Goal: Task Accomplishment & Management: Use online tool/utility

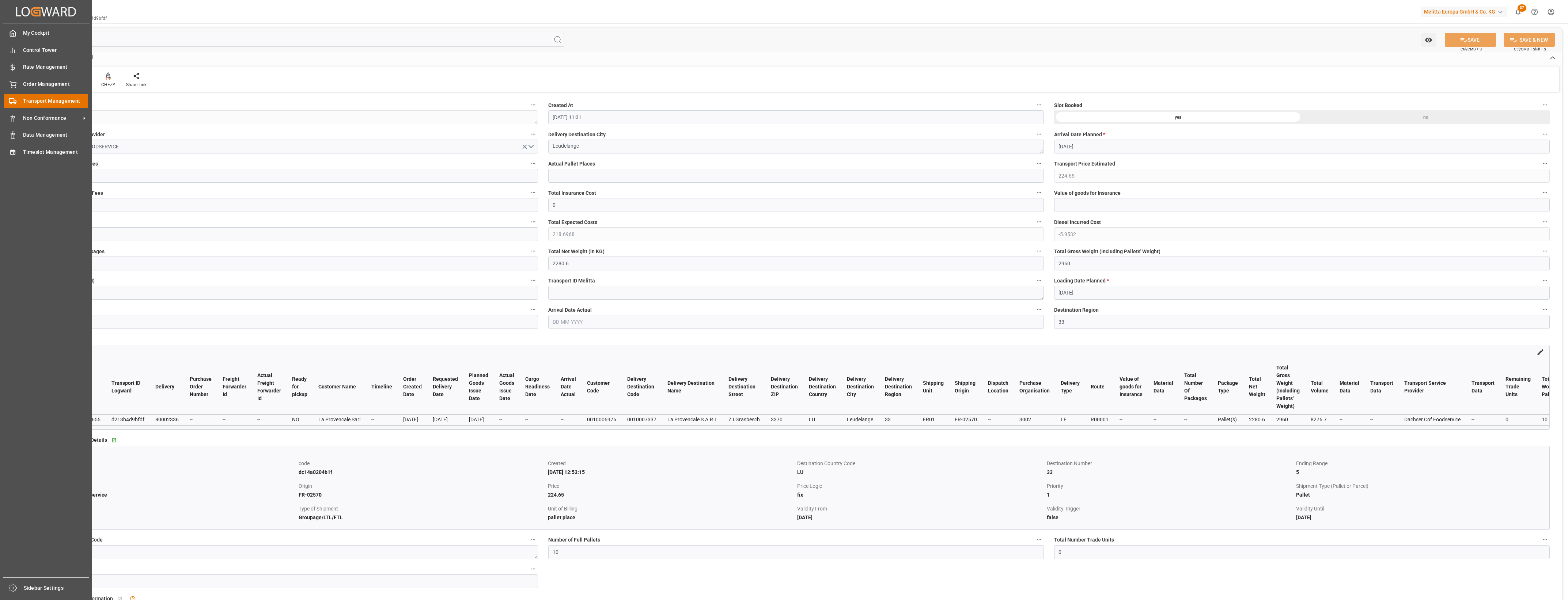
click at [25, 101] on span "Transport Management" at bounding box center [55, 101] width 65 height 8
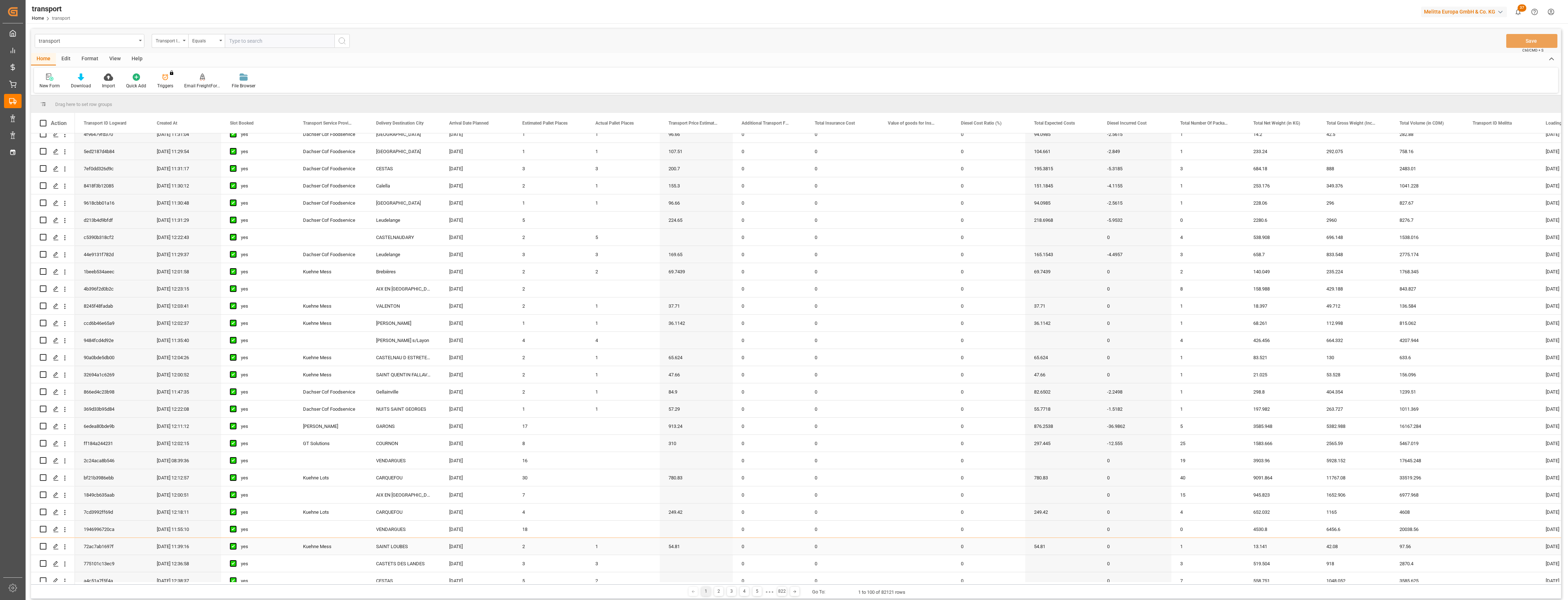
scroll to position [46, 0]
drag, startPoint x: 379, startPoint y: 584, endPoint x: 374, endPoint y: 593, distance: 10.3
click at [452, 579] on div "Drag here to set row groups Drag here to set column labels Action Transport ID …" at bounding box center [796, 347] width 1530 height 503
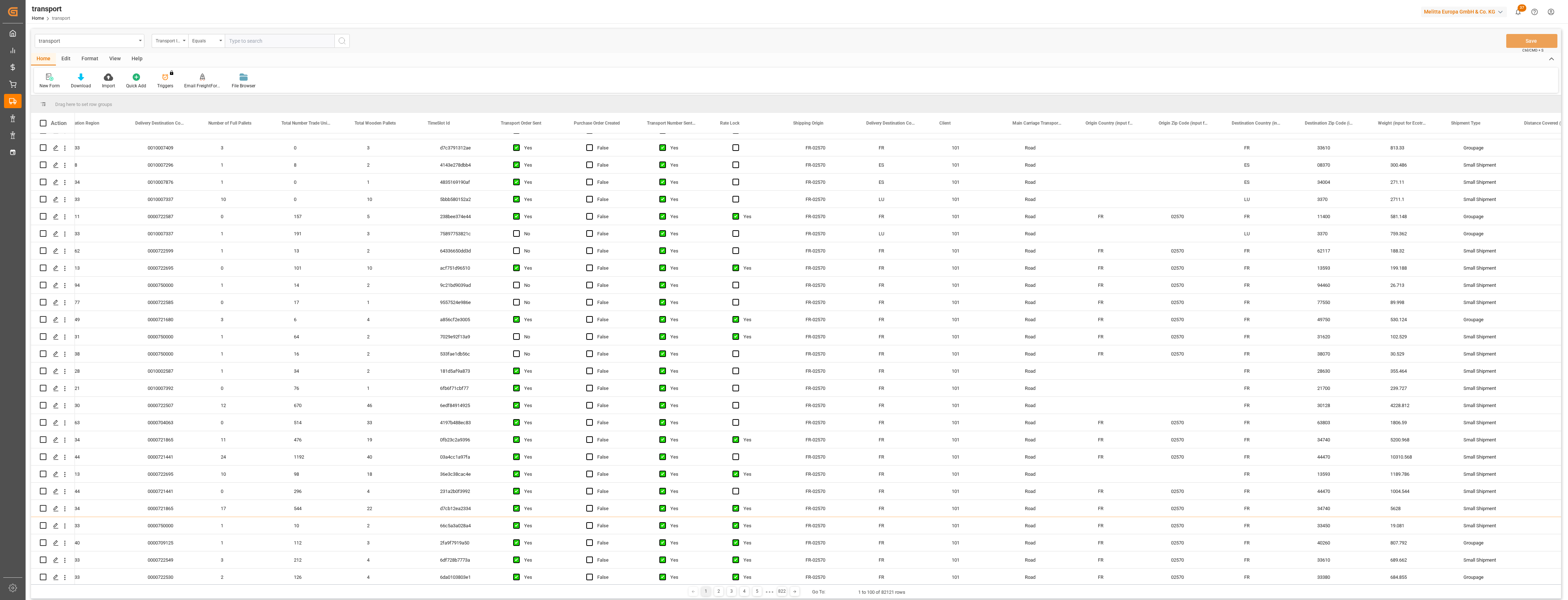
scroll to position [0, 1703]
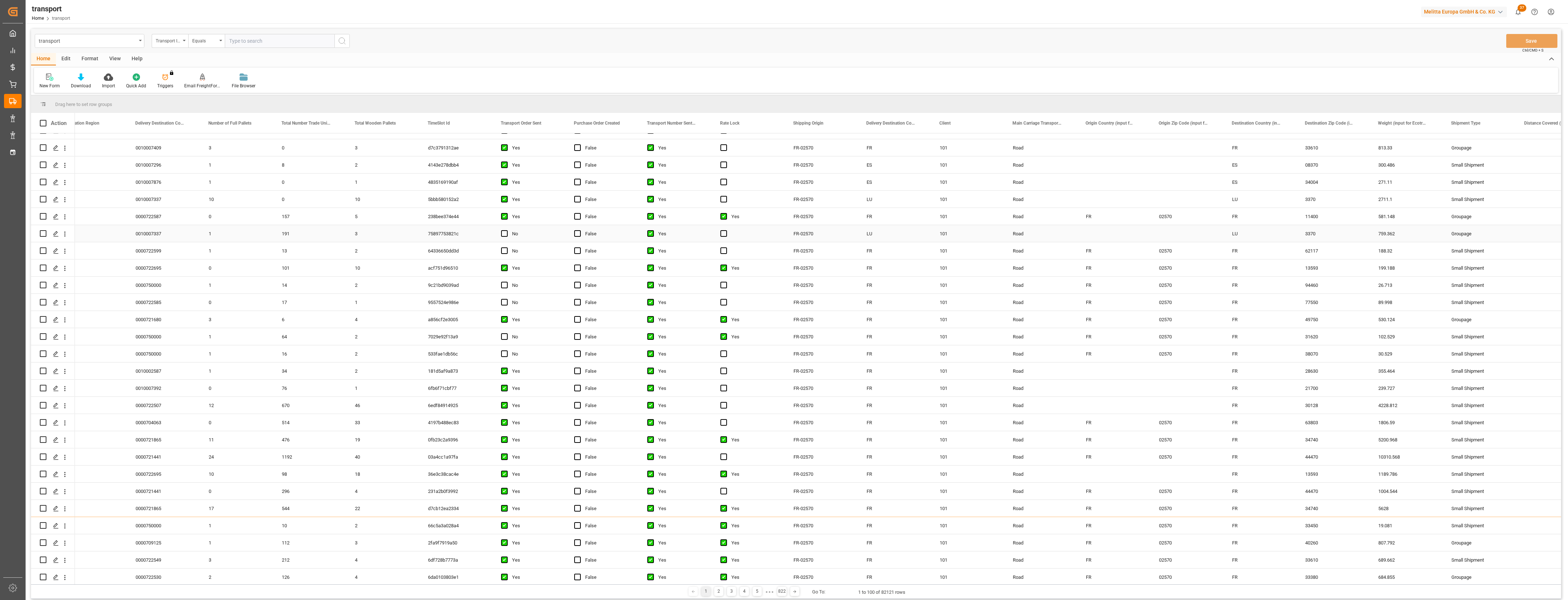
click at [508, 232] on div "Press SPACE to select this row." at bounding box center [506, 234] width 11 height 17
click at [505, 234] on span "Press SPACE to select this row." at bounding box center [504, 233] width 7 height 7
click at [506, 230] on input "Press SPACE to select this row." at bounding box center [506, 230] width 0 height 0
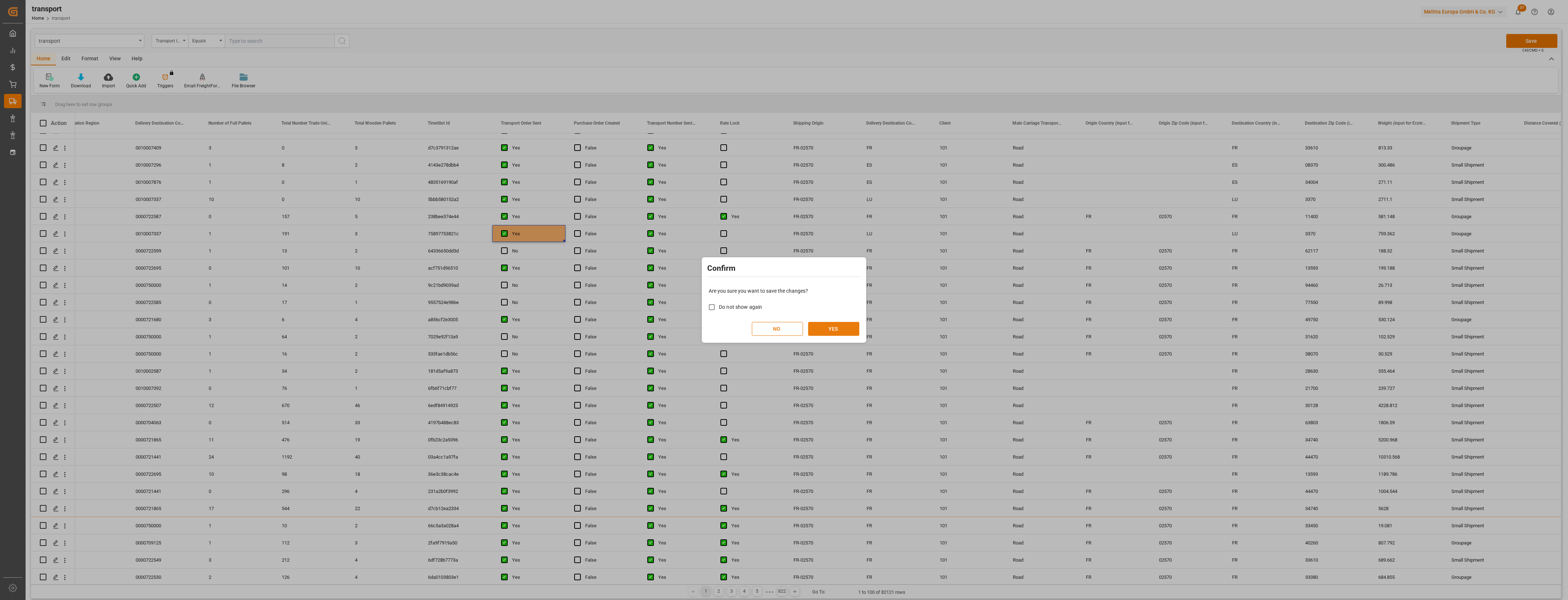
click at [834, 323] on button "YES" at bounding box center [834, 329] width 51 height 14
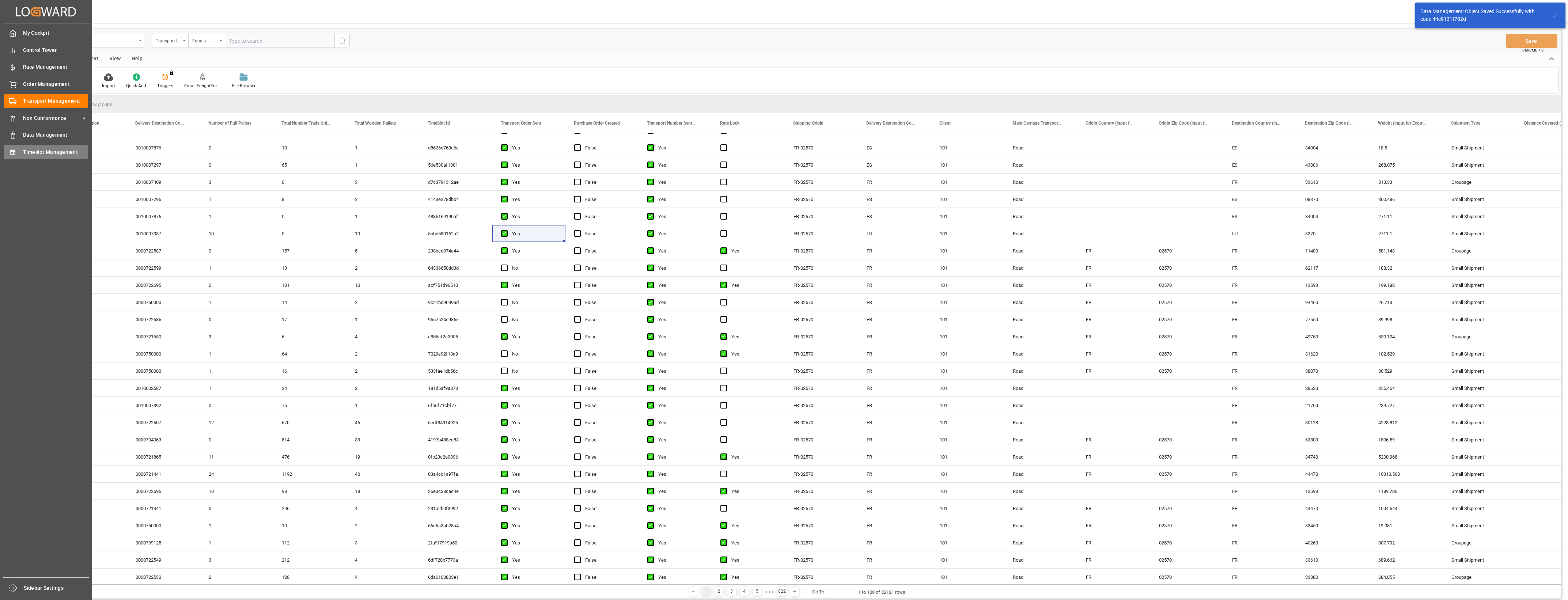
click at [17, 150] on div "Timeslot Management Timeslot Management" at bounding box center [46, 152] width 84 height 14
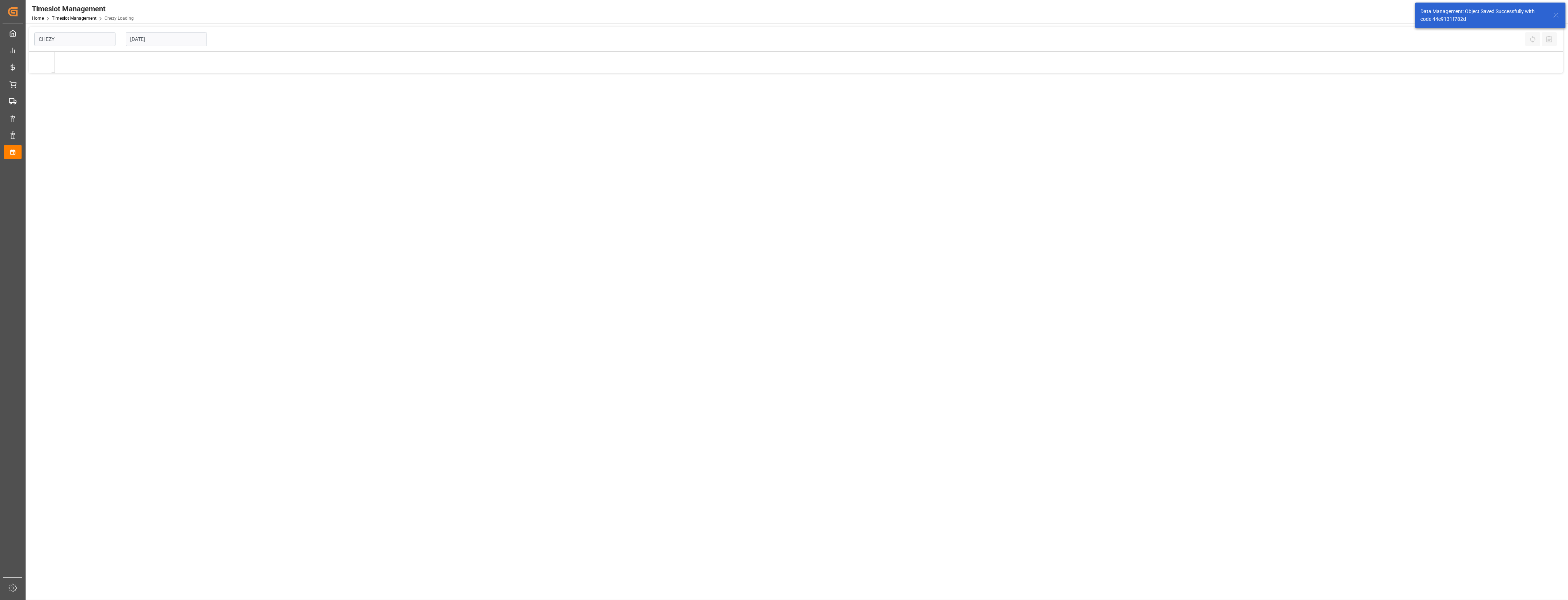
type input "Chezy Loading"
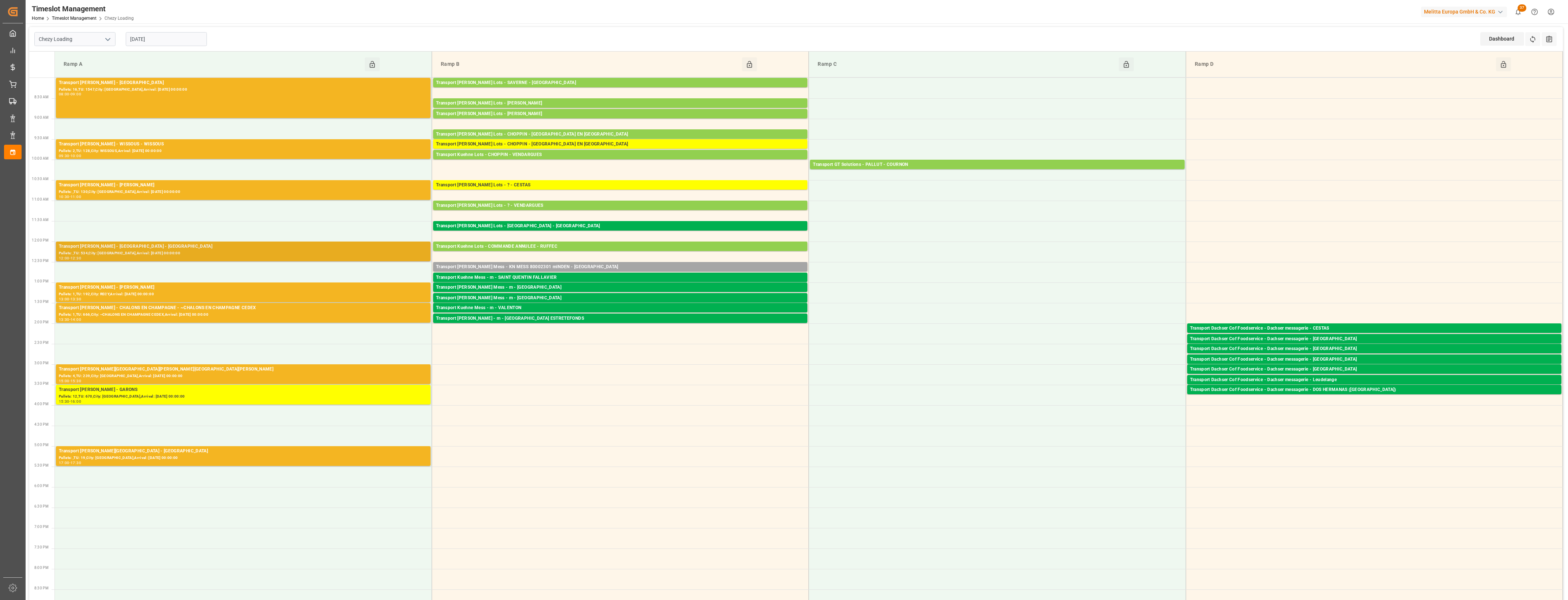
click at [186, 249] on div "Transport [PERSON_NAME] - [GEOGRAPHIC_DATA] - [GEOGRAPHIC_DATA]" at bounding box center [243, 246] width 369 height 7
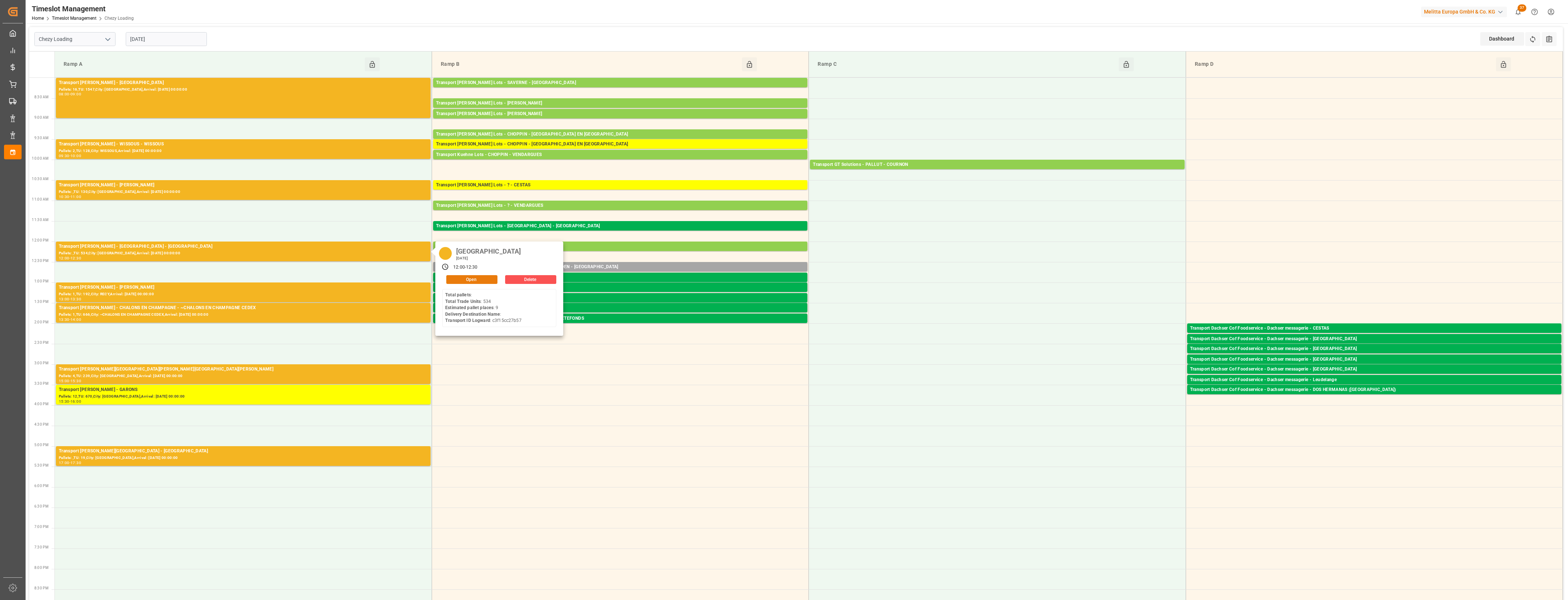
click at [474, 279] on button "Open" at bounding box center [472, 279] width 51 height 9
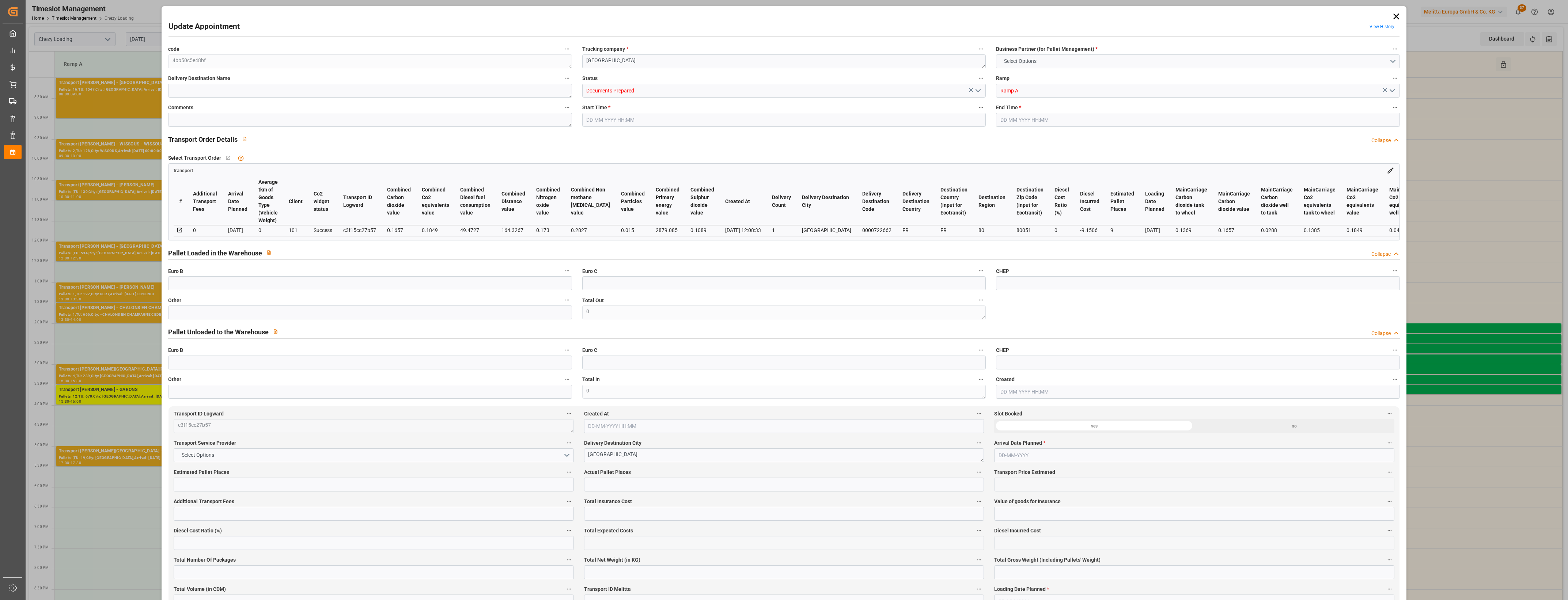
type input "9"
type input "225.94"
type input "0"
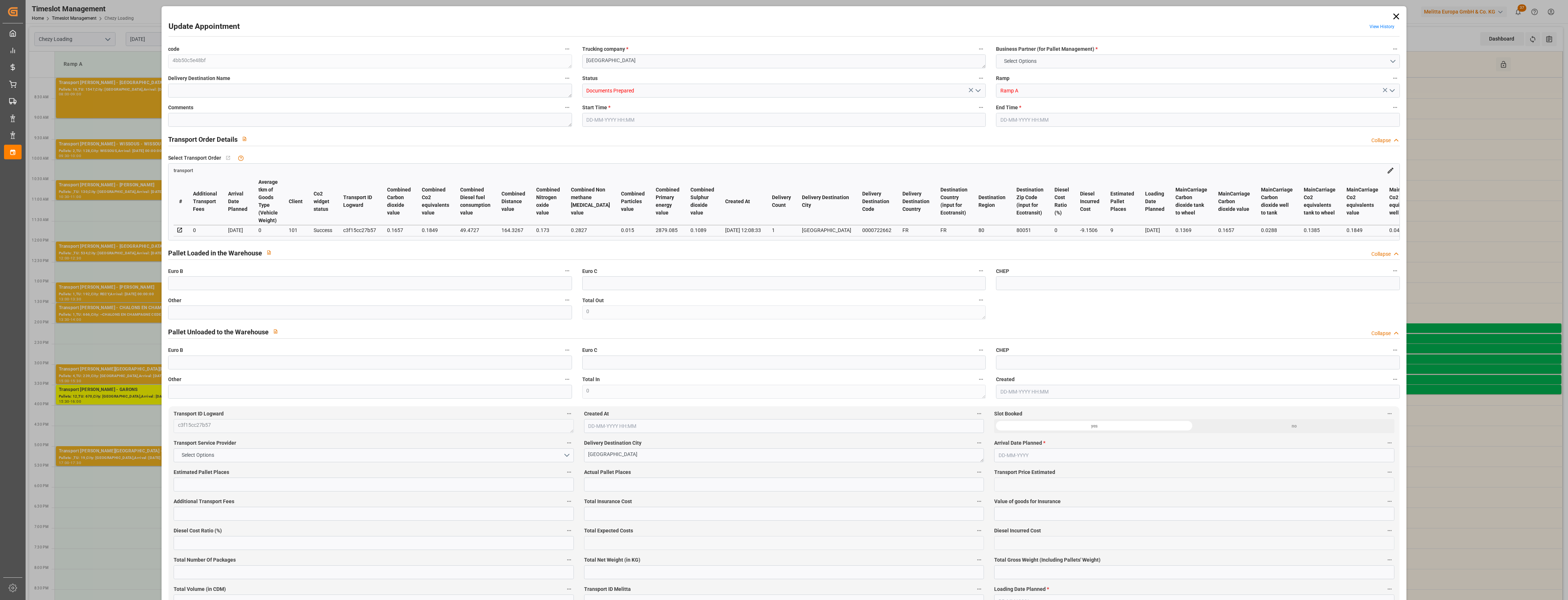
type input "216.7894"
type input "-9.1506"
type input "0"
type input "1757.004"
type input "2715.456"
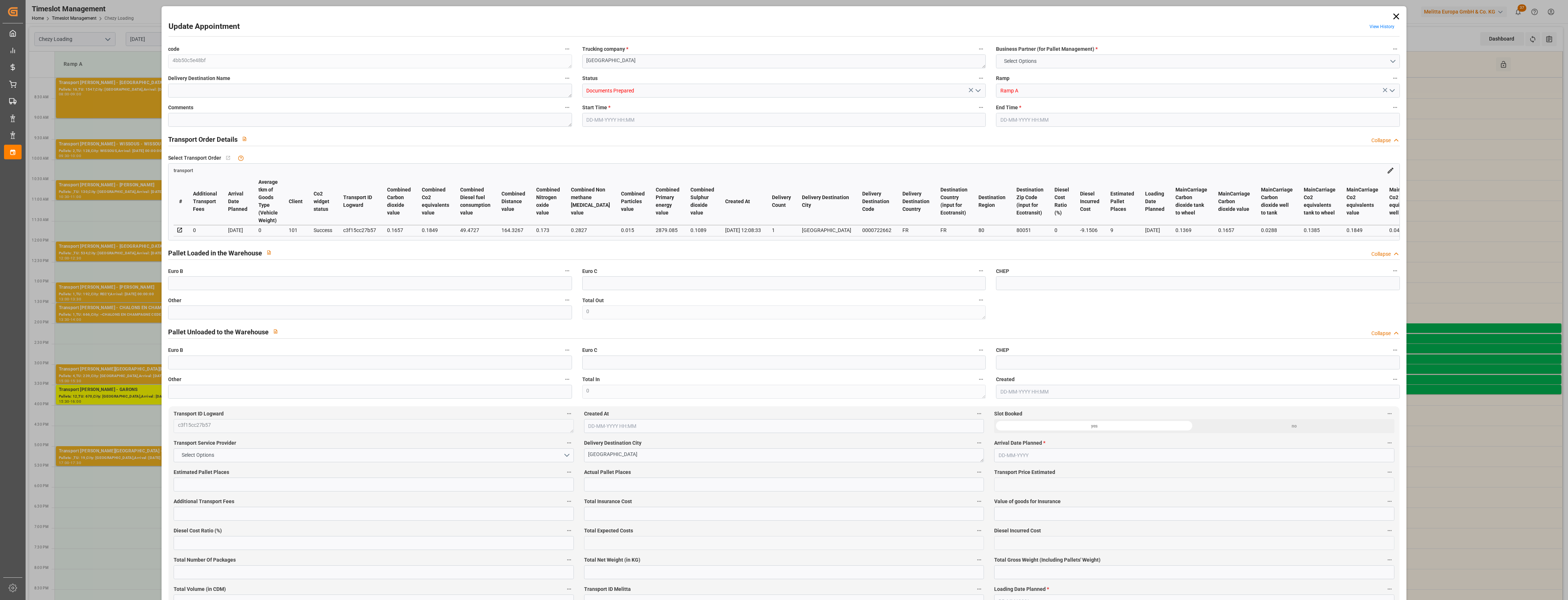
type input "6495.14"
type input "80"
type input "0"
type input "534"
type input "26"
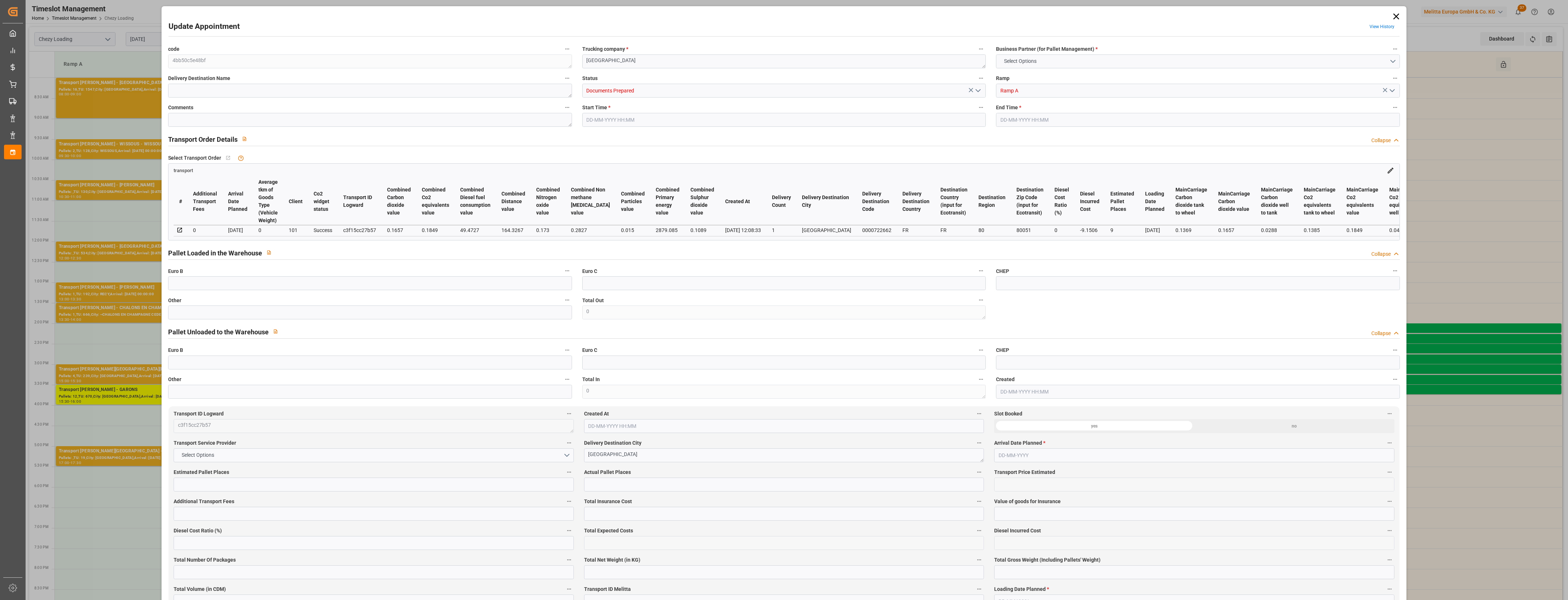
type input "101"
type input "2117.456"
type input "0"
type input "4710.8598"
type input "0"
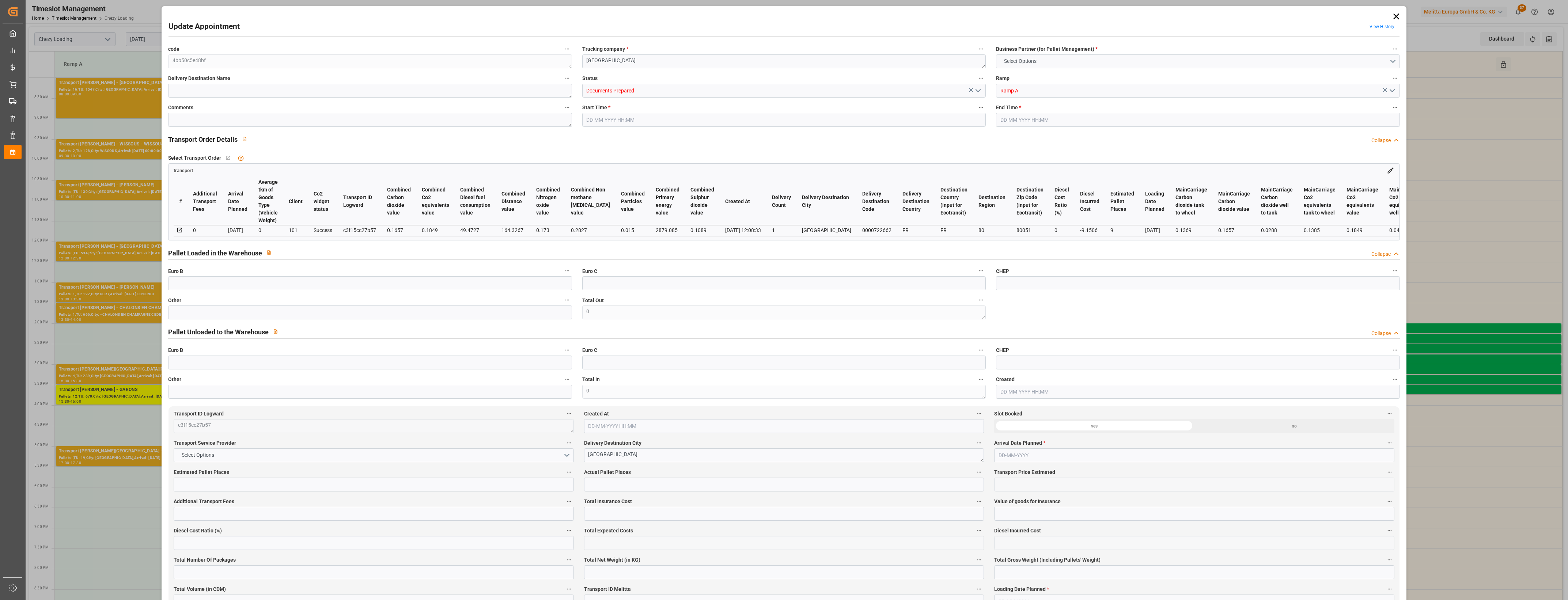
type input "0"
type input "21"
type input "35"
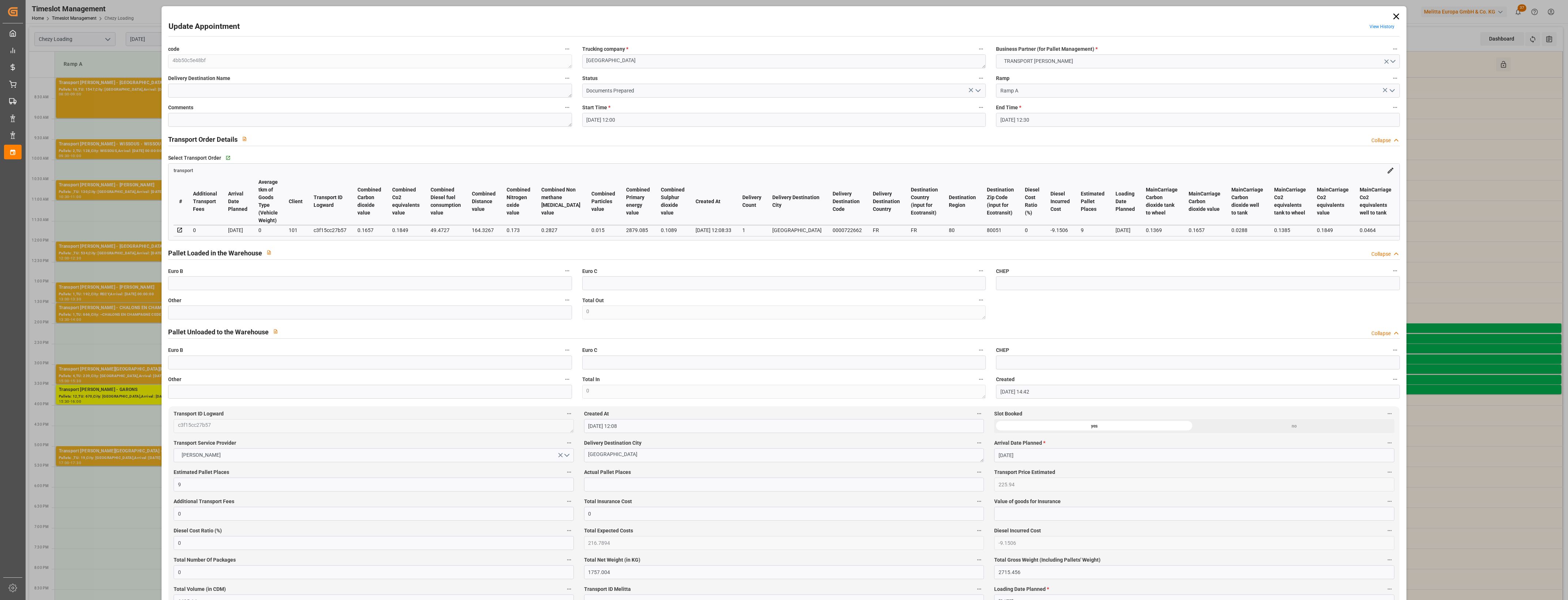
type input "[DATE] 12:00"
type input "[DATE] 12:30"
type input "[DATE] 14:42"
type input "[DATE] 12:08"
type input "[DATE]"
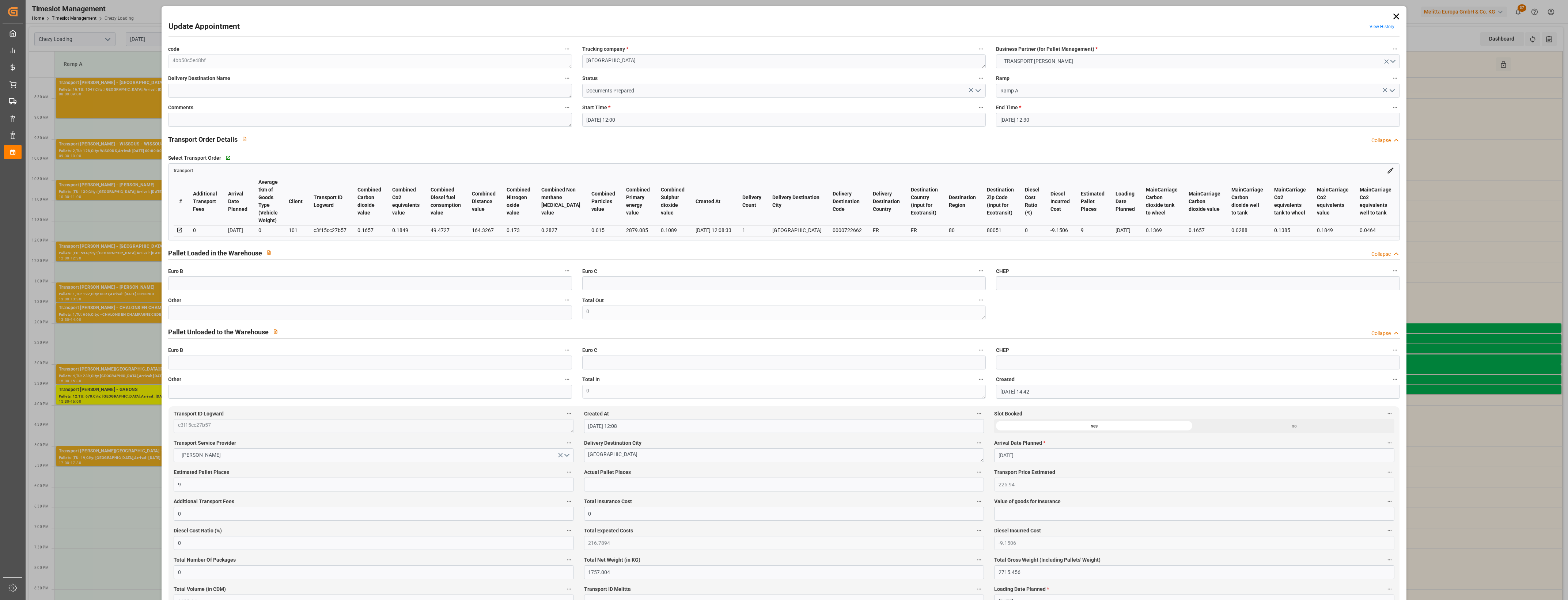
type input "[DATE]"
click at [976, 92] on polyline "open menu" at bounding box center [978, 91] width 4 height 2
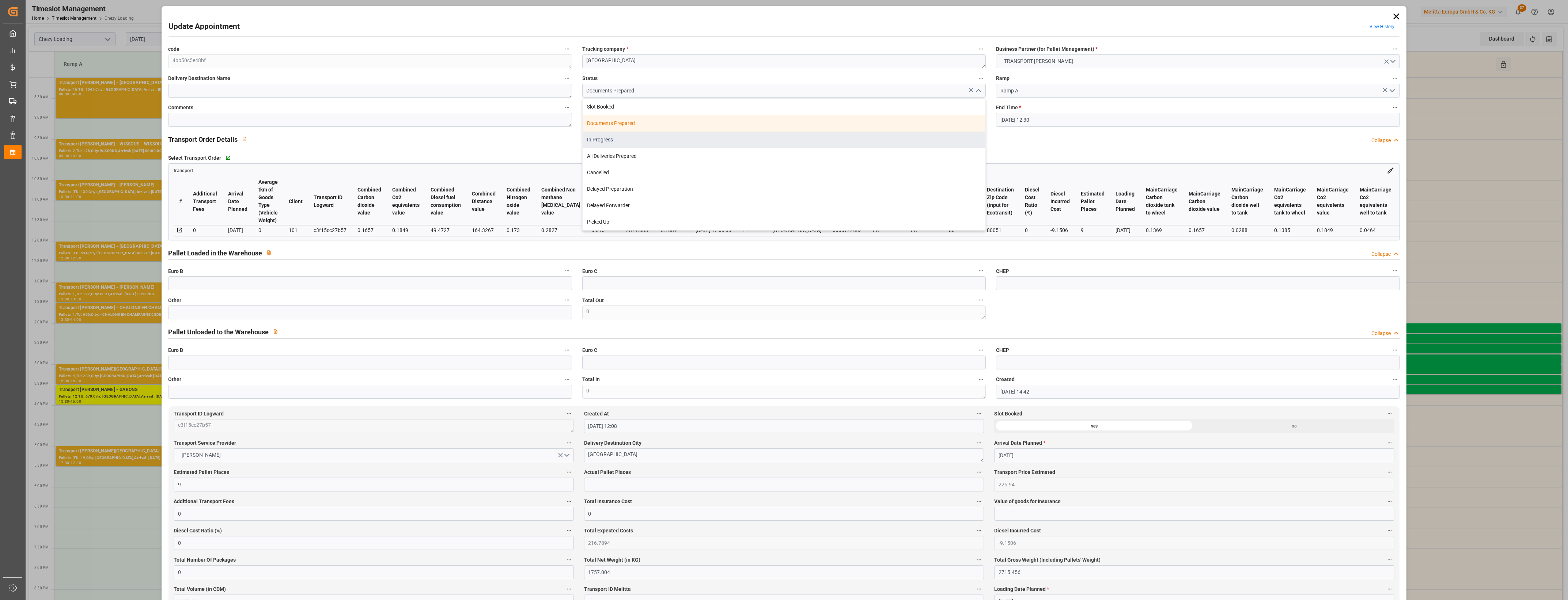
click at [606, 142] on div "In Progress" at bounding box center [784, 139] width 403 height 16
type input "In Progress"
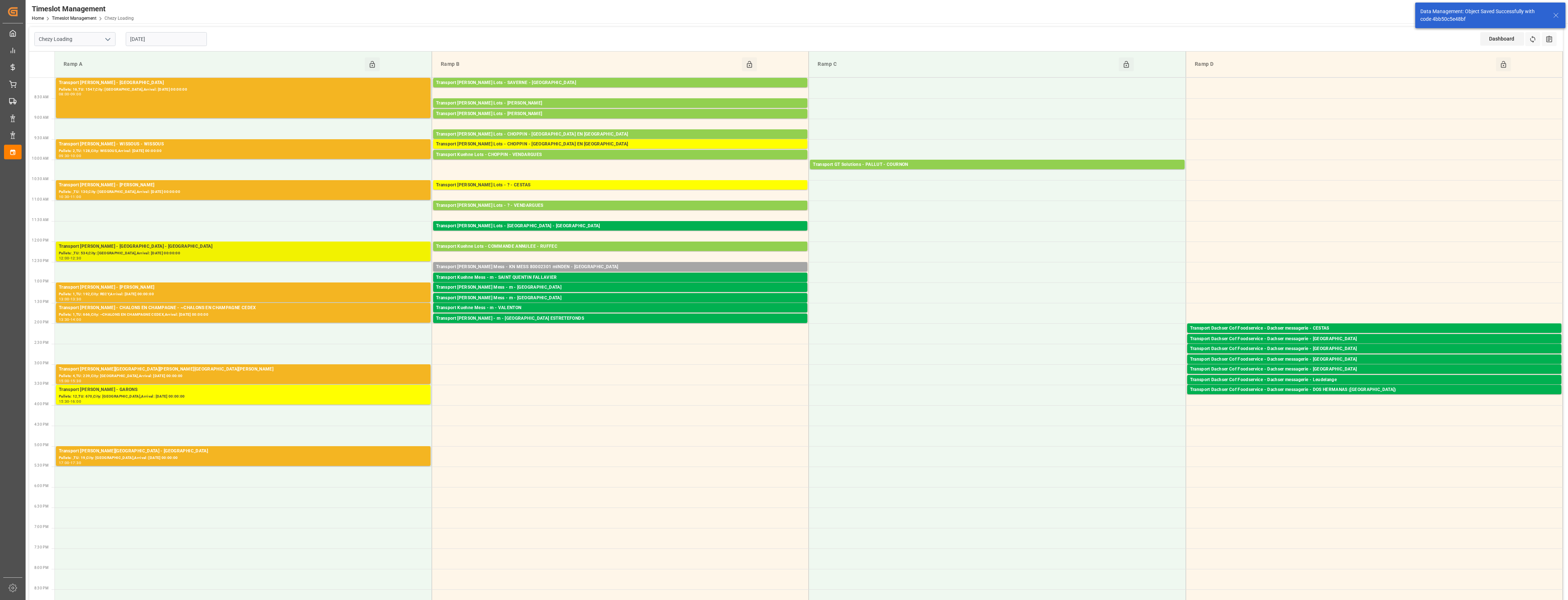
click at [268, 257] on div "12:00 - 12:30" at bounding box center [243, 259] width 369 height 4
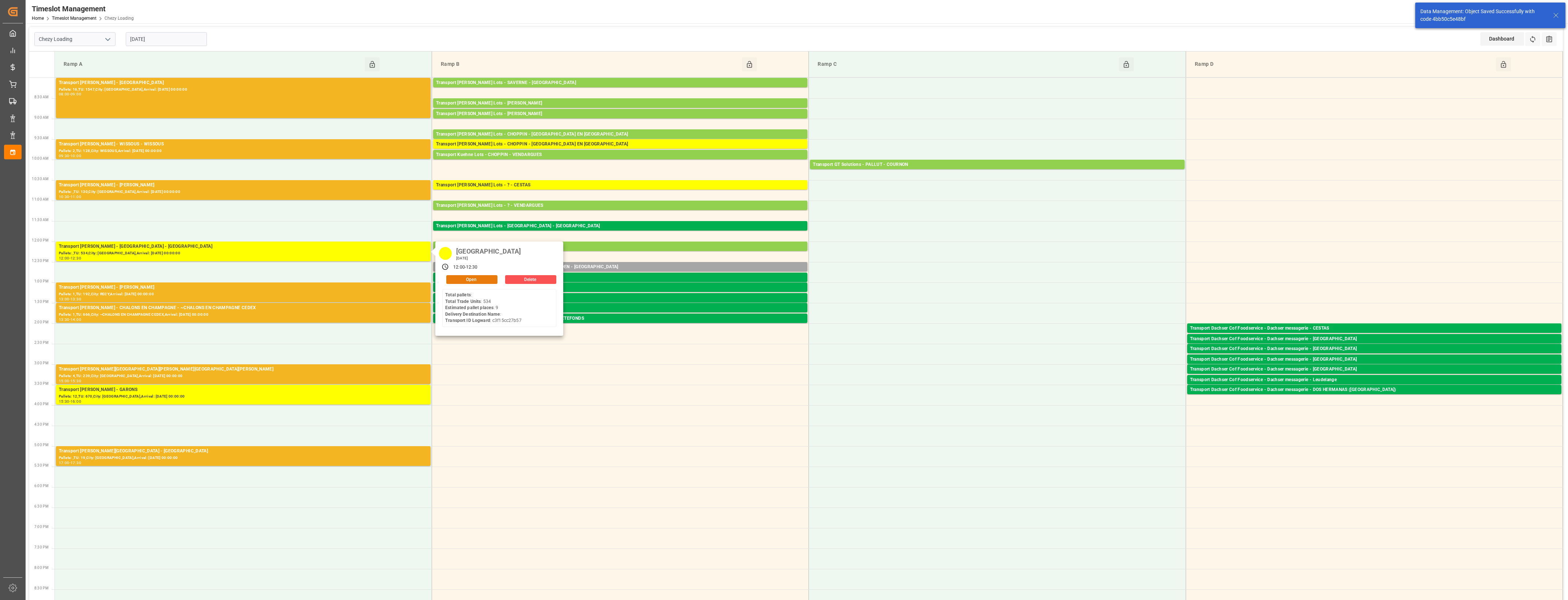
click at [477, 282] on button "Open" at bounding box center [472, 279] width 51 height 9
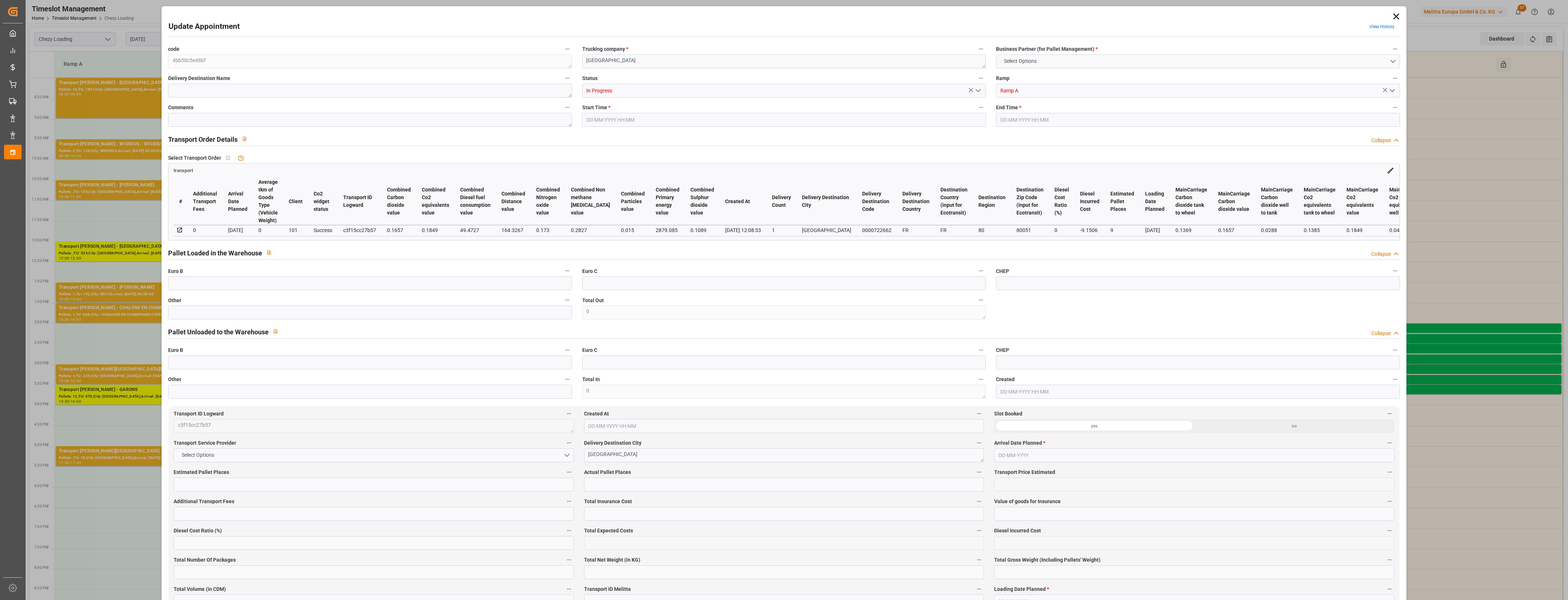
type input "9"
type input "225.94"
type input "0"
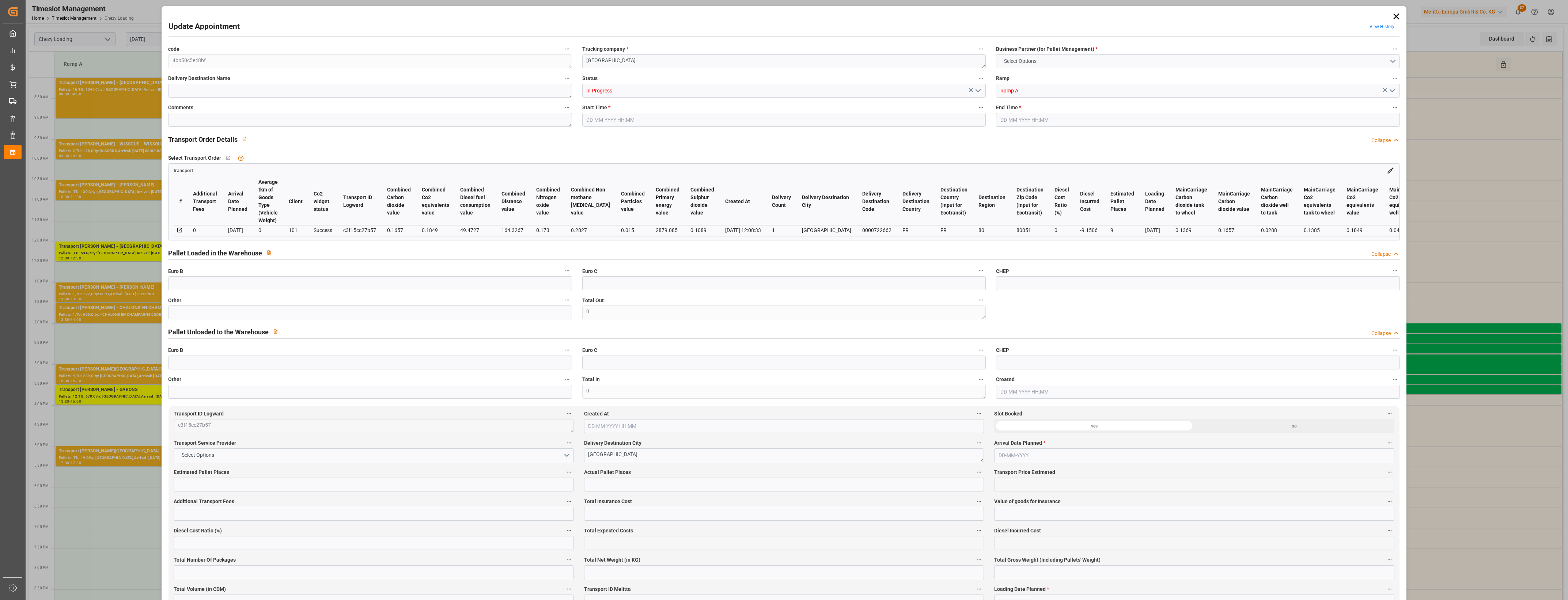
type input "216.7894"
type input "-9.1506"
type input "0"
type input "1757.004"
type input "2715.456"
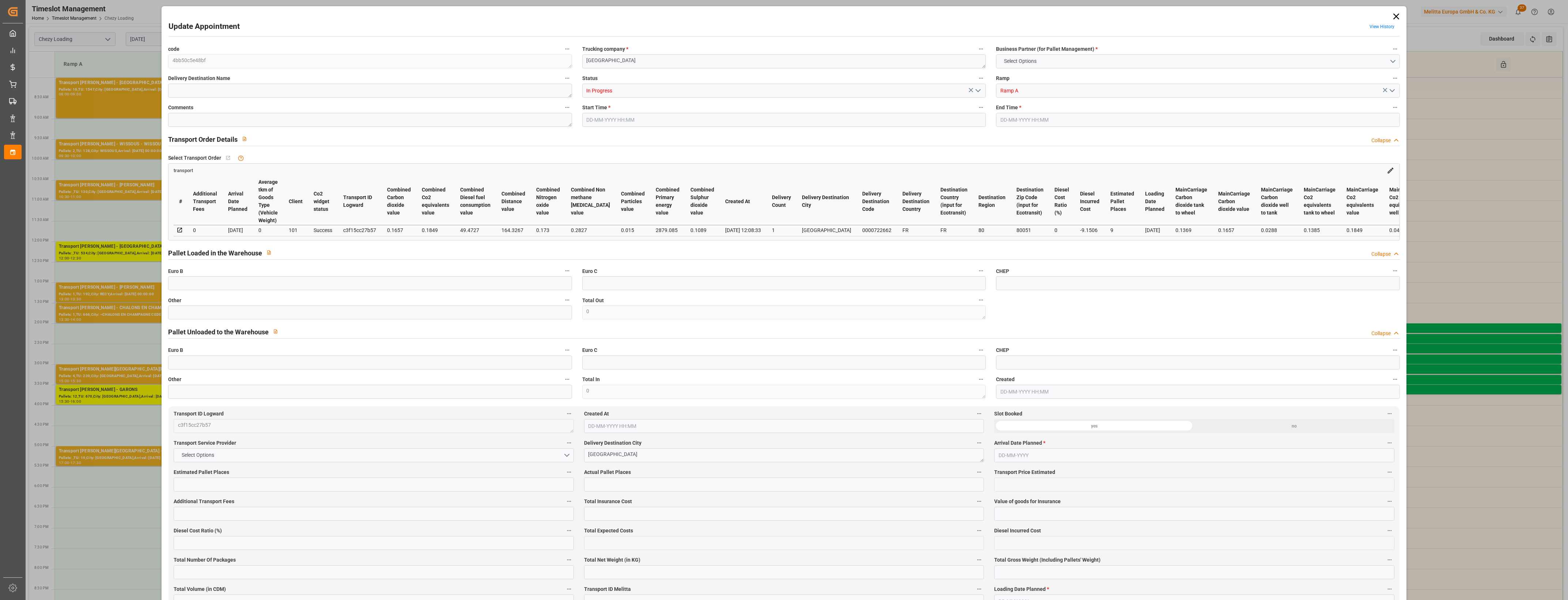
type input "6495.14"
type input "80"
type input "0"
type input "534"
type input "26"
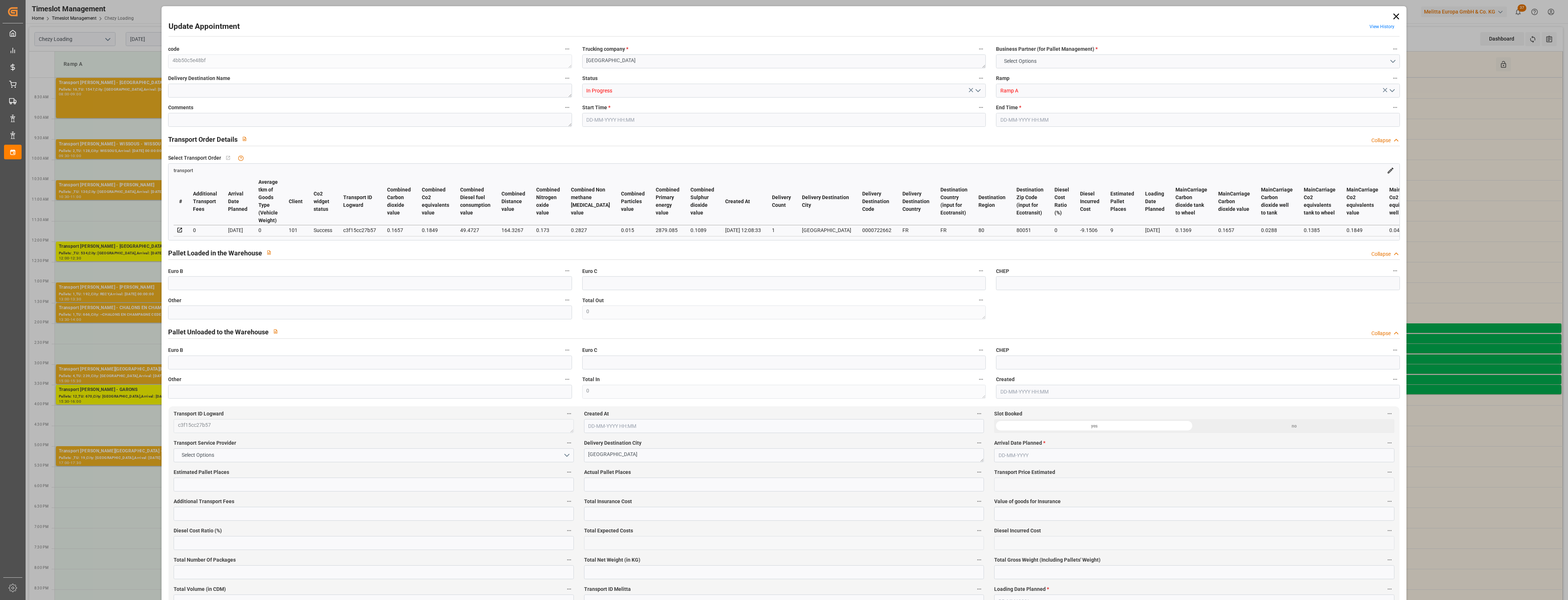
type input "101"
type input "2117.456"
type input "0"
type input "4710.8598"
type input "0"
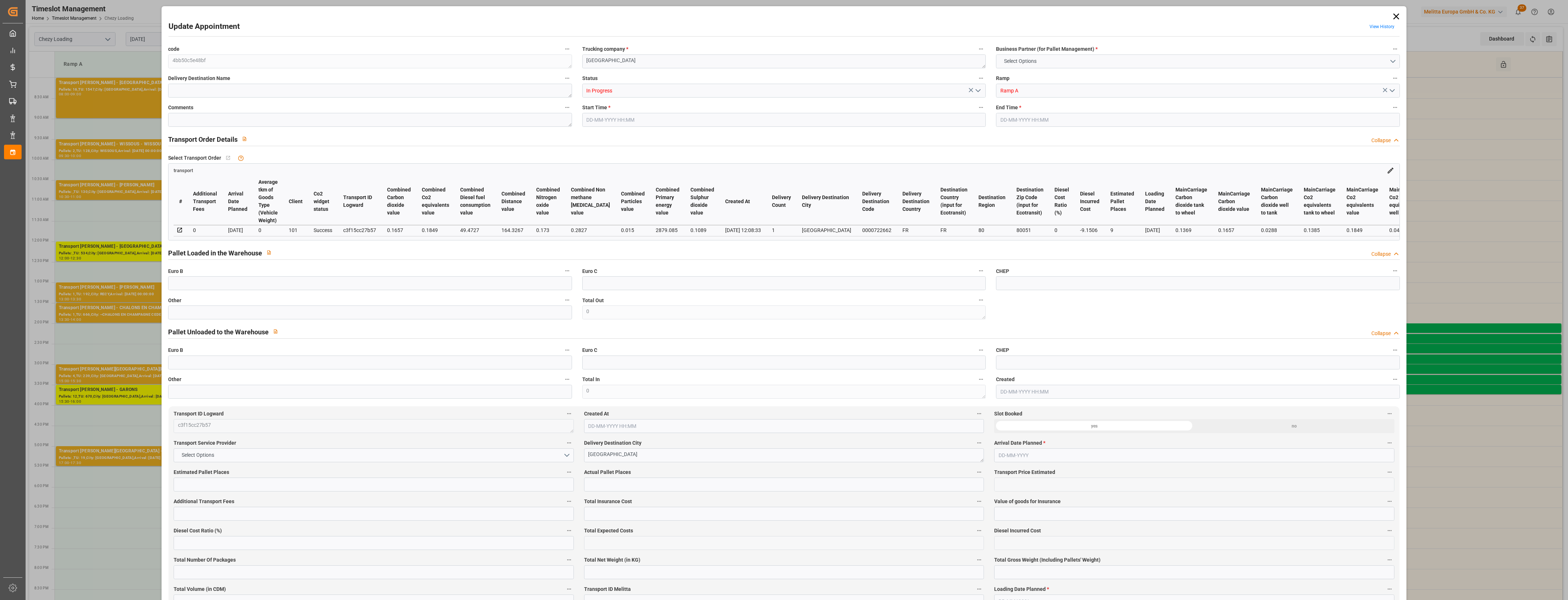
type input "0"
type input "21"
type input "35"
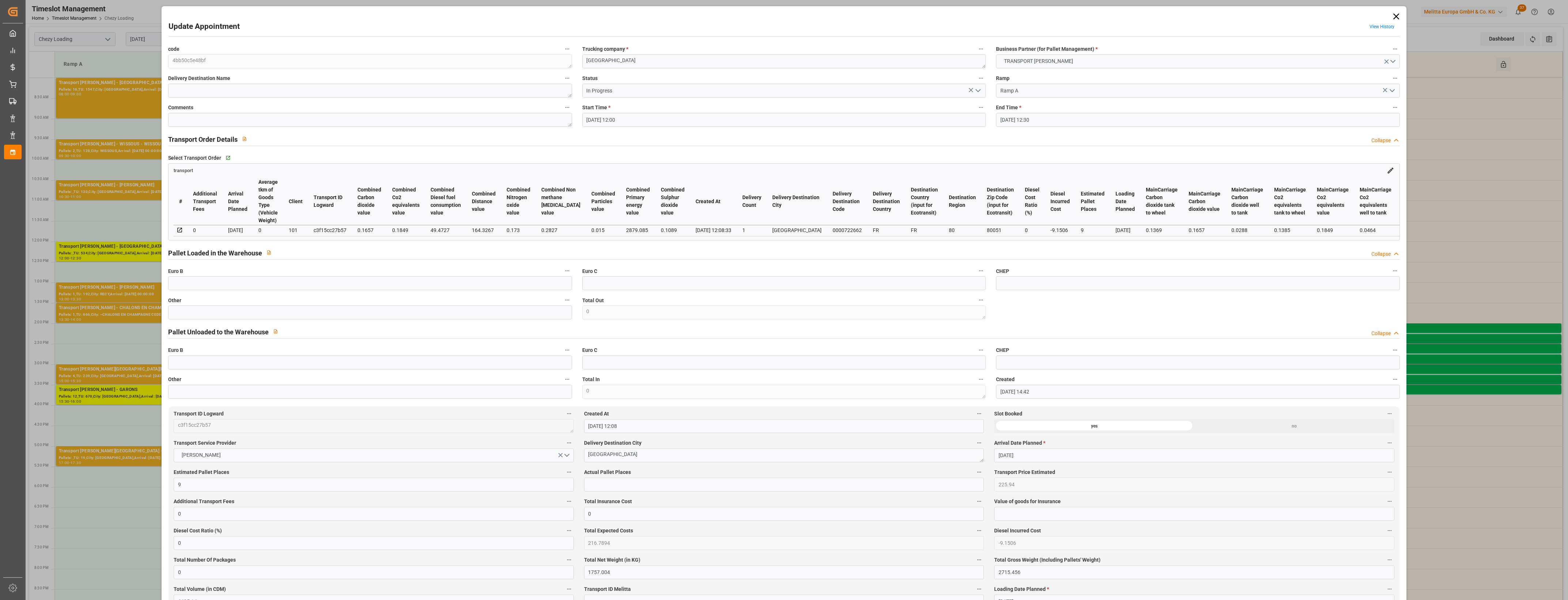
type input "[DATE] 12:00"
type input "[DATE] 12:30"
type input "[DATE] 14:42"
type input "[DATE] 12:08"
type input "[DATE]"
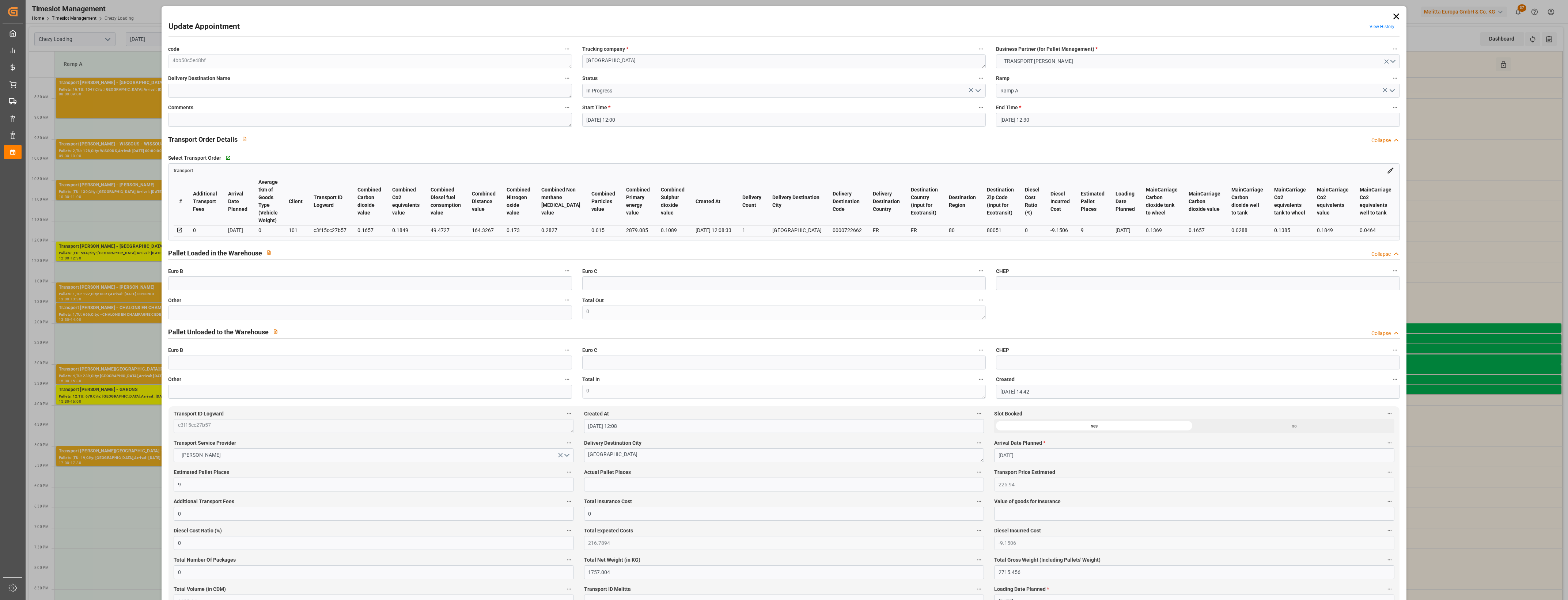
type input "[DATE]"
click at [1392, 15] on icon at bounding box center [1396, 16] width 10 height 10
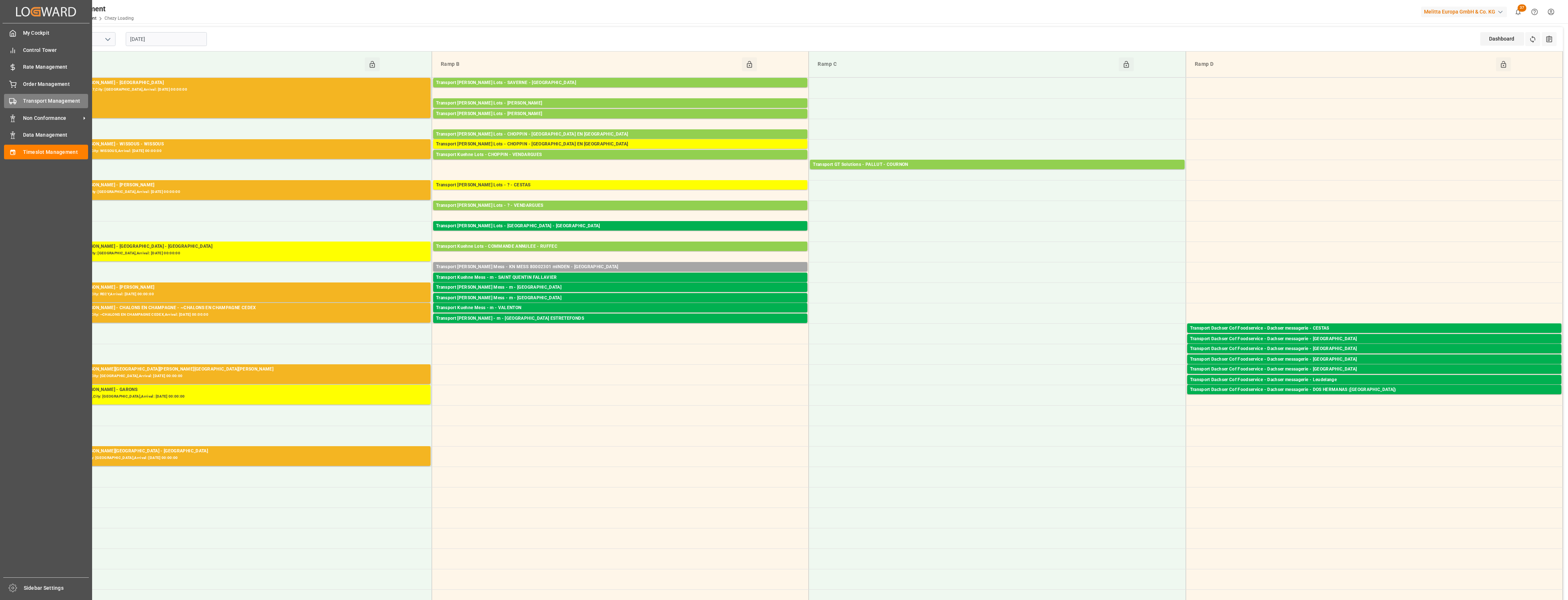
click at [10, 99] on rect at bounding box center [12, 100] width 4 height 4
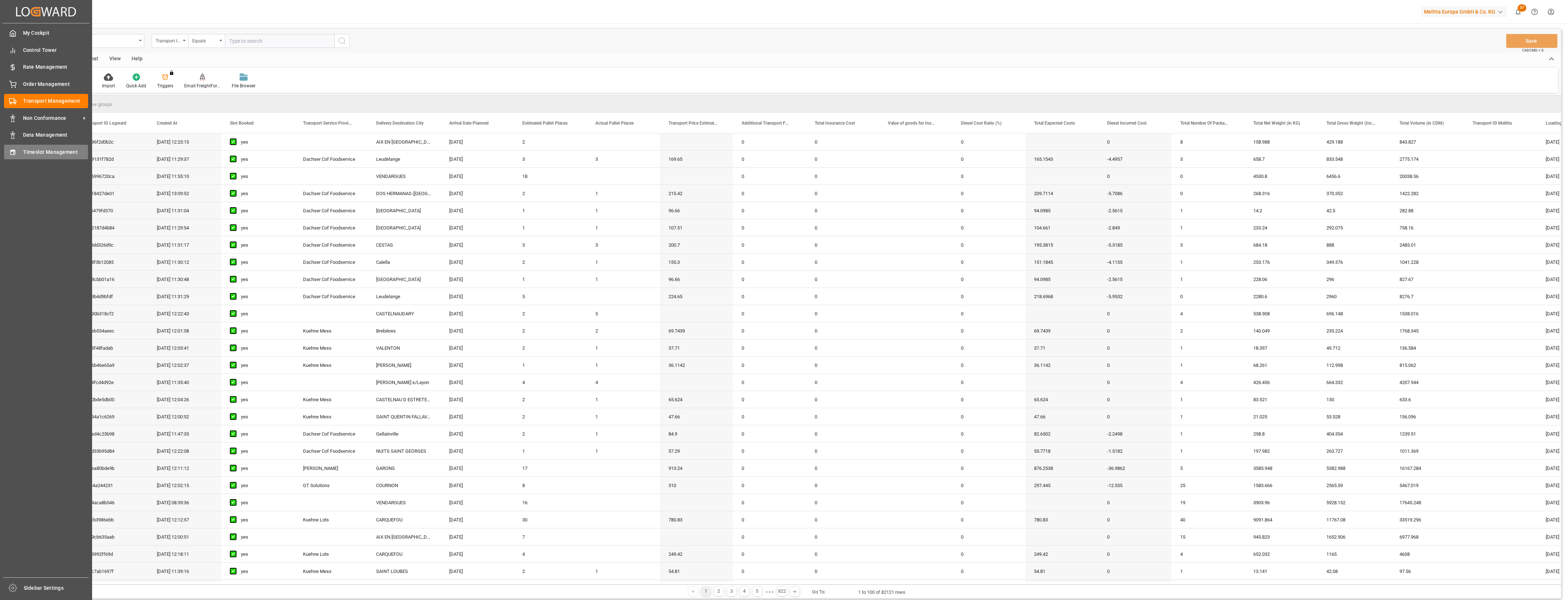
click at [38, 148] on span "Timeslot Management" at bounding box center [55, 152] width 65 height 8
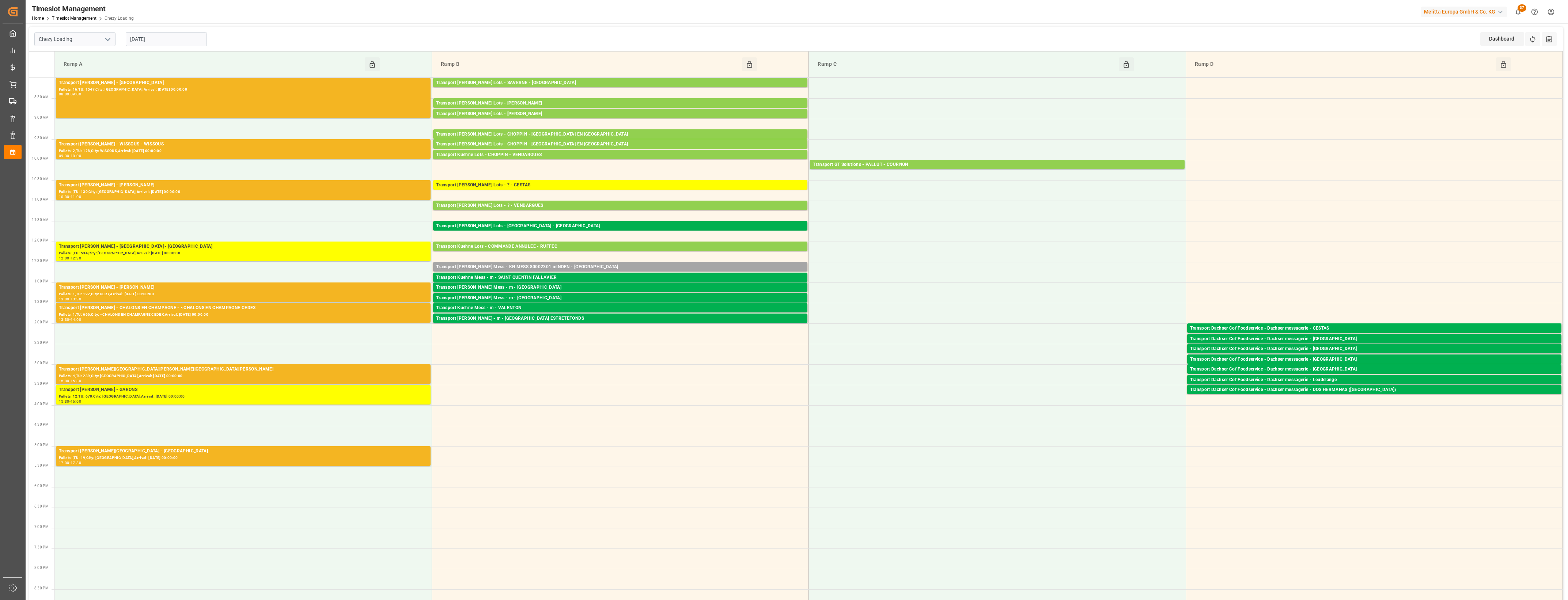
click at [107, 38] on icon "open menu" at bounding box center [108, 40] width 9 height 9
click at [75, 74] on div "Chezy Unloading" at bounding box center [75, 71] width 80 height 16
type input "Chezy Unloading"
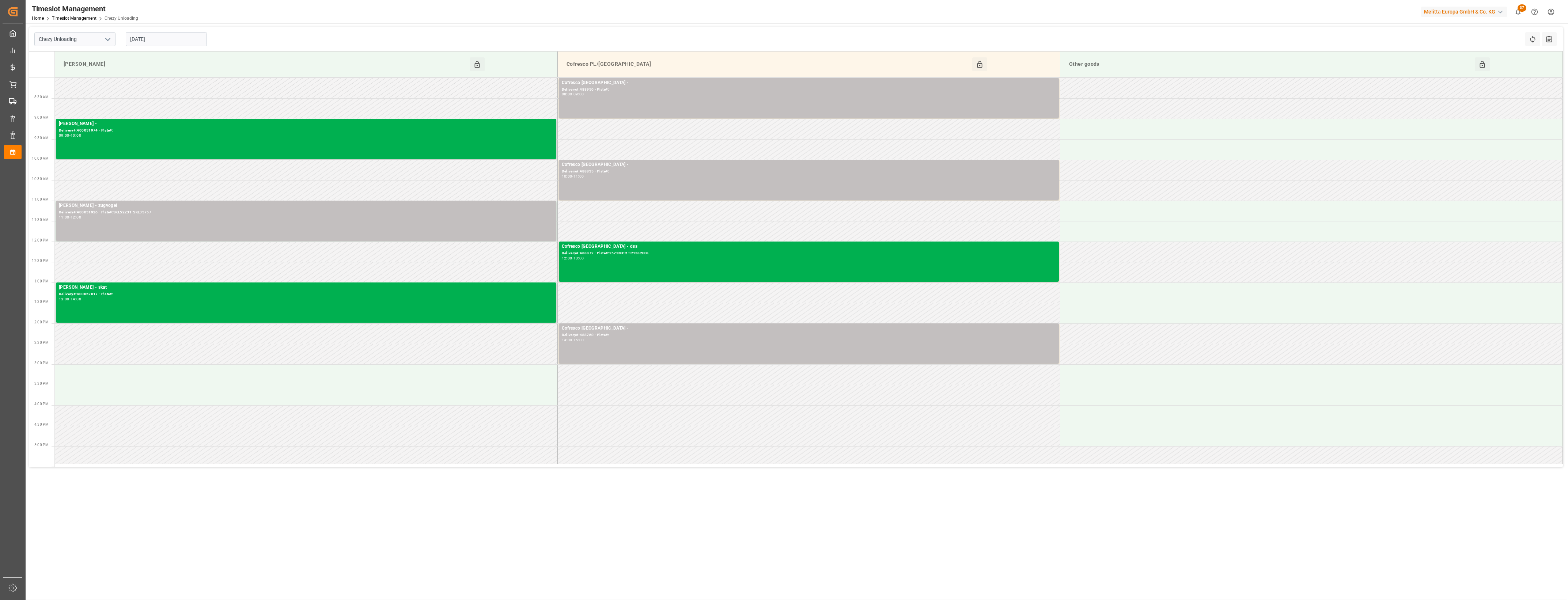
click at [171, 39] on input "[DATE]" at bounding box center [166, 39] width 81 height 14
click at [149, 127] on span "19" at bounding box center [149, 126] width 5 height 5
type input "[DATE]"
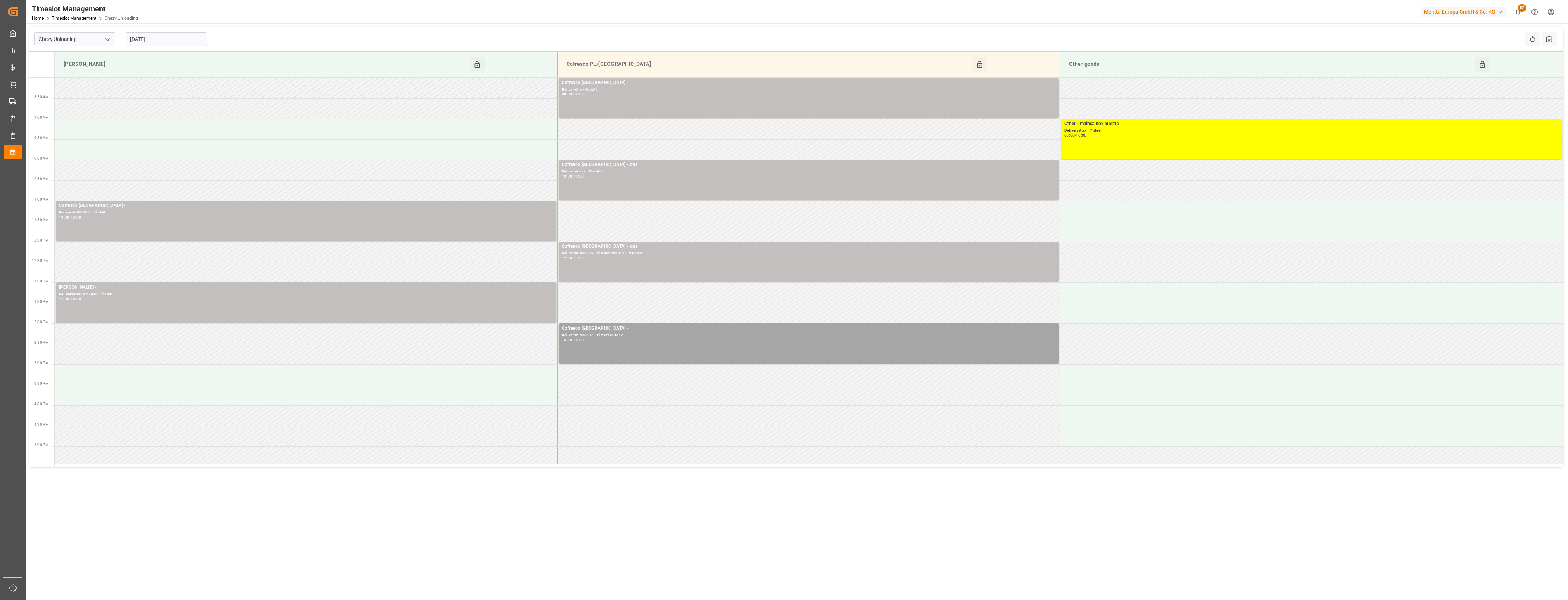
click at [108, 39] on icon "open menu" at bounding box center [108, 40] width 9 height 9
click at [69, 52] on div "Chezy Loading" at bounding box center [75, 55] width 80 height 16
type input "Chezy Loading"
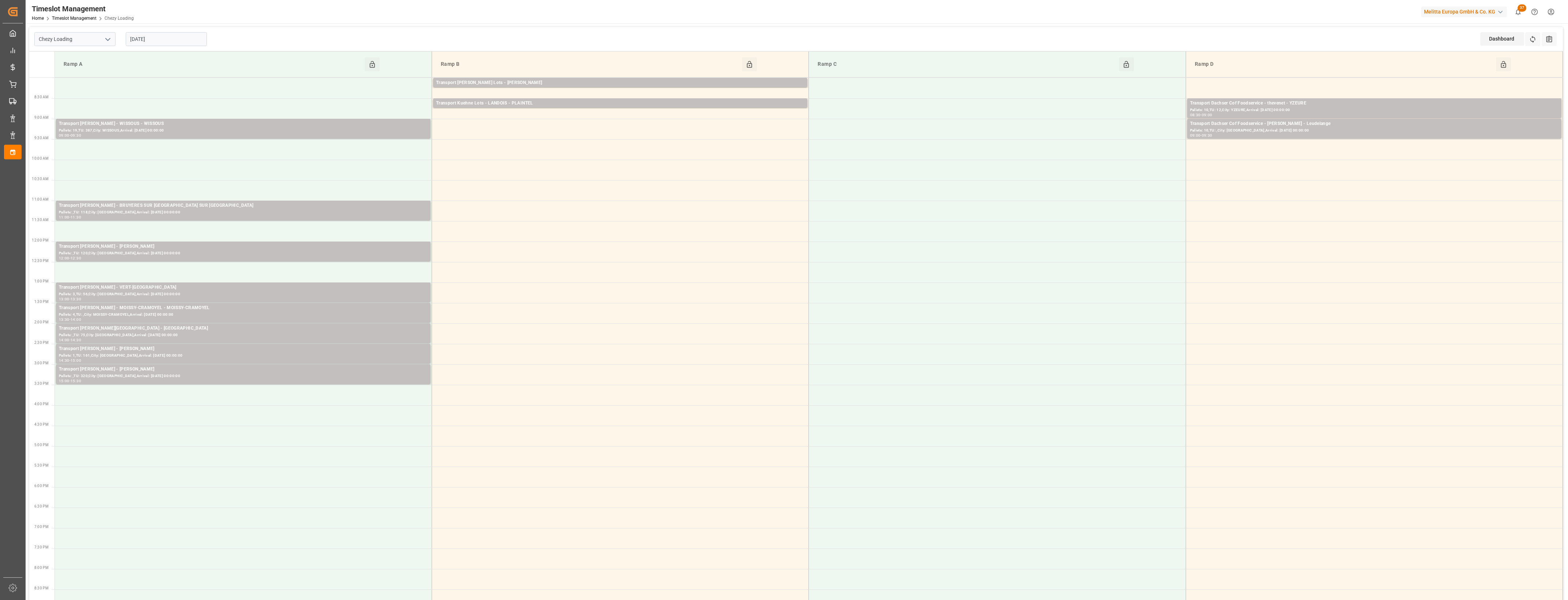
click at [184, 37] on input "[DATE]" at bounding box center [166, 39] width 81 height 14
click at [179, 114] on span "14" at bounding box center [178, 112] width 5 height 5
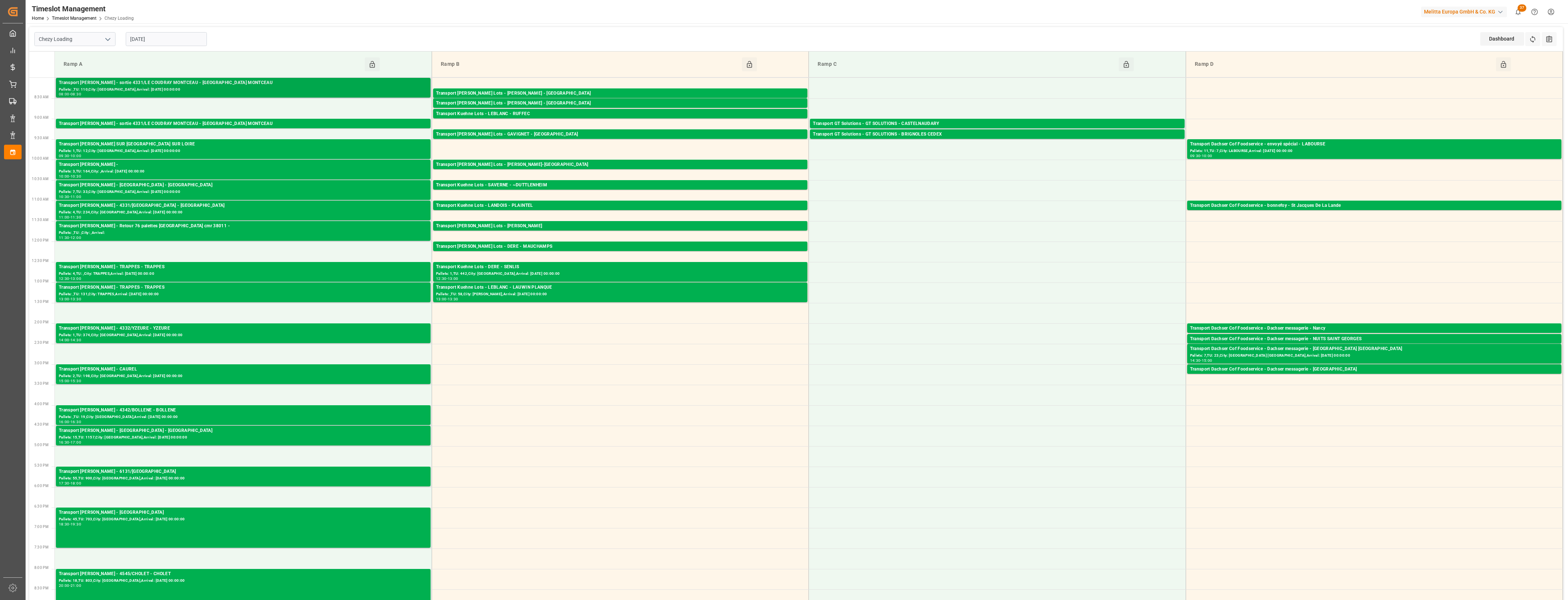
click at [196, 88] on div "Pallets: ,TU: 110,City: [GEOGRAPHIC_DATA],Arrival: [DATE] 00:00:00" at bounding box center [243, 89] width 369 height 6
click at [220, 124] on div "Transport [PERSON_NAME] - sortie 4331/LE COUDRAY MONTCEAU - [GEOGRAPHIC_DATA] M…" at bounding box center [243, 124] width 369 height 7
click at [251, 145] on div "Transport [PERSON_NAME] SUR [GEOGRAPHIC_DATA] SUR LOIRE" at bounding box center [243, 144] width 369 height 7
click at [268, 167] on div "Transport [PERSON_NAME] -" at bounding box center [243, 165] width 369 height 7
click at [270, 187] on div "Transport [PERSON_NAME] - [GEOGRAPHIC_DATA] - [GEOGRAPHIC_DATA]" at bounding box center [243, 185] width 369 height 7
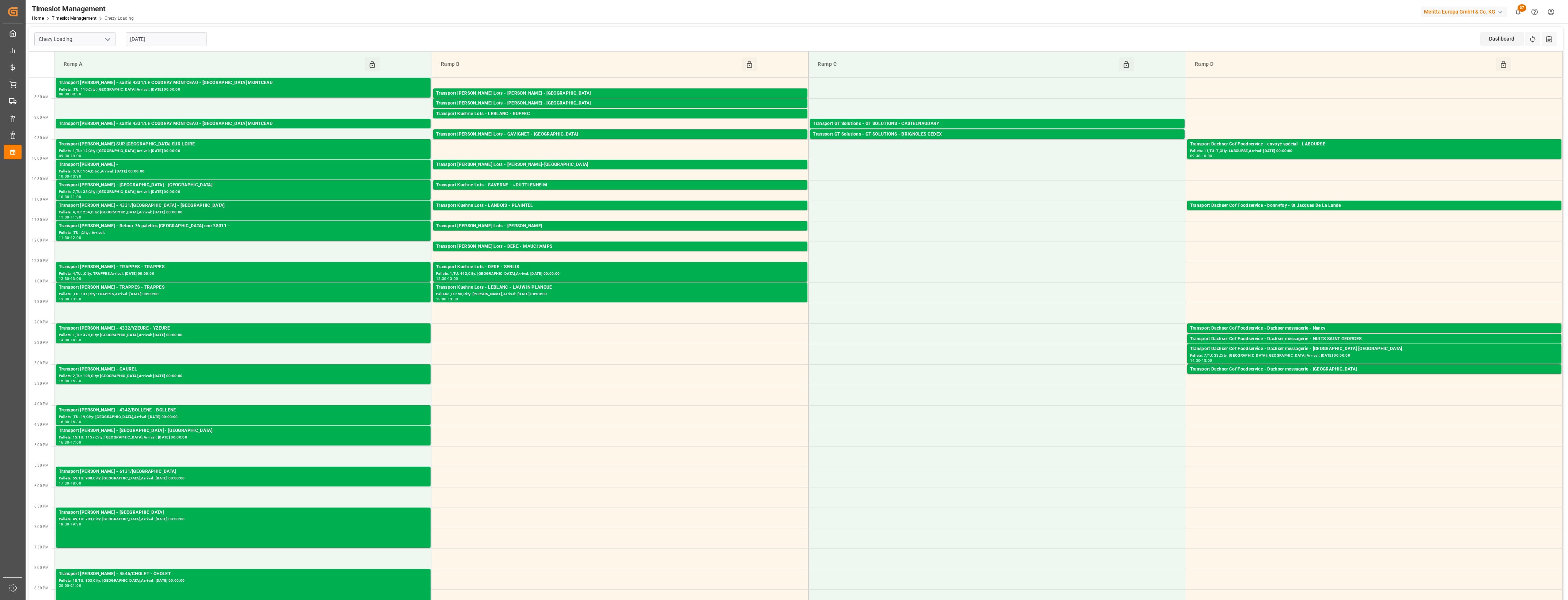
click at [273, 209] on div "Transport [PERSON_NAME] - 4331/[GEOGRAPHIC_DATA] - [GEOGRAPHIC_DATA]" at bounding box center [243, 206] width 369 height 7
click at [275, 231] on div "Pallets: ,TU: ,City: ,Arrival:" at bounding box center [243, 233] width 369 height 6
click at [281, 273] on div "Pallets: 4,TU: ,City: TRAPPES,Arrival: [DATE] 00:00:00" at bounding box center [243, 274] width 369 height 6
drag, startPoint x: 280, startPoint y: 296, endPoint x: 290, endPoint y: 293, distance: 10.4
click at [290, 293] on div "Pallets: ,TU: 131,City: TRAPPES,Arrival: [DATE] 00:00:00" at bounding box center [243, 295] width 369 height 6
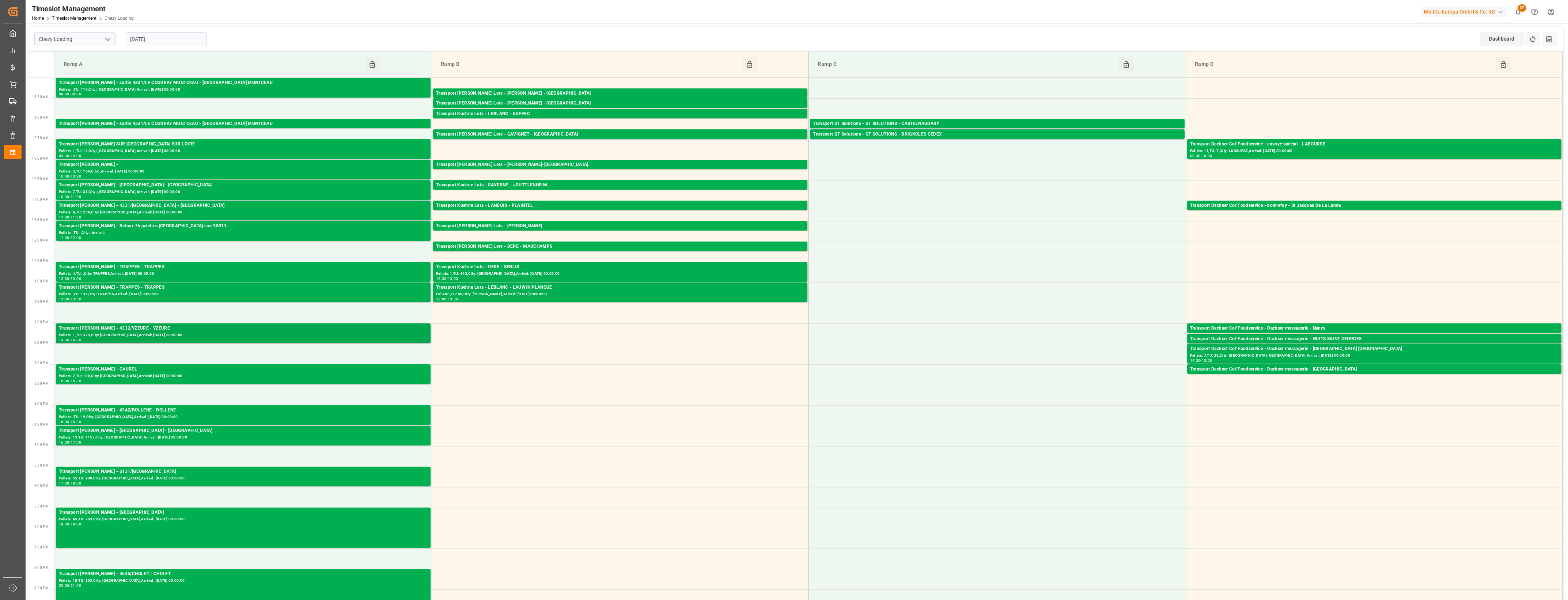
click at [286, 333] on div "Pallets: 1,TU: 374,City: [GEOGRAPHIC_DATA],Arrival: [DATE] 00:00:00" at bounding box center [243, 335] width 369 height 6
click at [293, 373] on div "Pallets: 2,TU: 198,City: [GEOGRAPHIC_DATA],Arrival: [DATE] 00:00:00" at bounding box center [243, 376] width 369 height 6
click at [303, 415] on div "Pallets: ,TU: 19,City: [GEOGRAPHIC_DATA],Arrival: [DATE] 00:00:00" at bounding box center [243, 417] width 369 height 6
click at [298, 432] on div "Transport [PERSON_NAME] - [GEOGRAPHIC_DATA] - [GEOGRAPHIC_DATA]" at bounding box center [243, 431] width 369 height 7
click at [304, 481] on div "Pallets: 55,TU: 900,City: [GEOGRAPHIC_DATA],Arrival: [DATE] 00:00:00" at bounding box center [243, 478] width 369 height 6
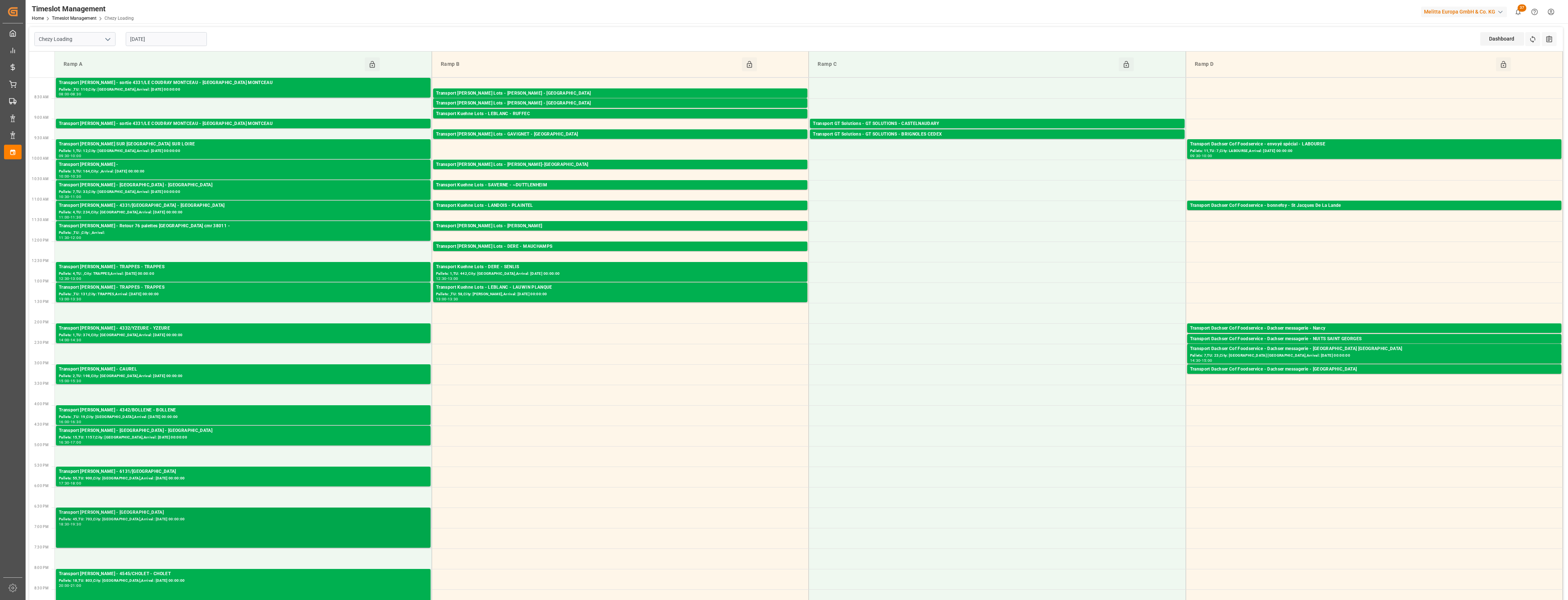
click at [308, 523] on div "18:30 - 19:30" at bounding box center [243, 525] width 369 height 4
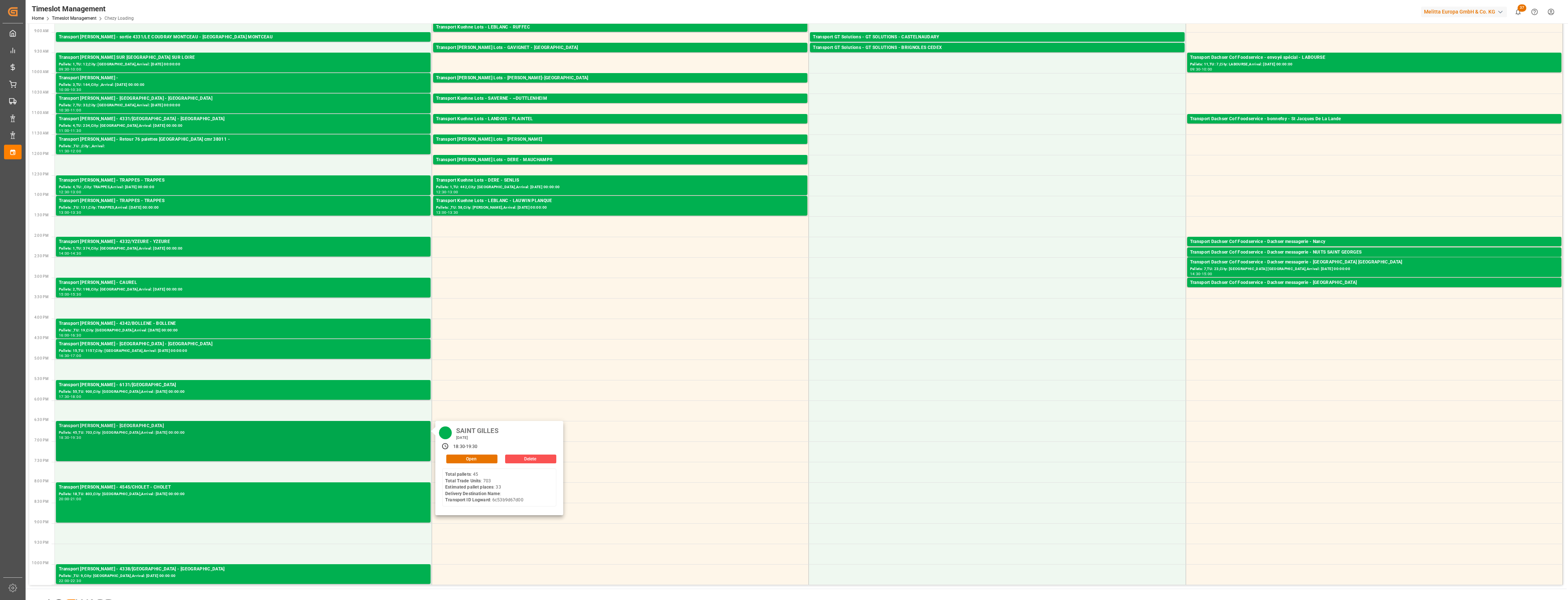
scroll to position [158, 0]
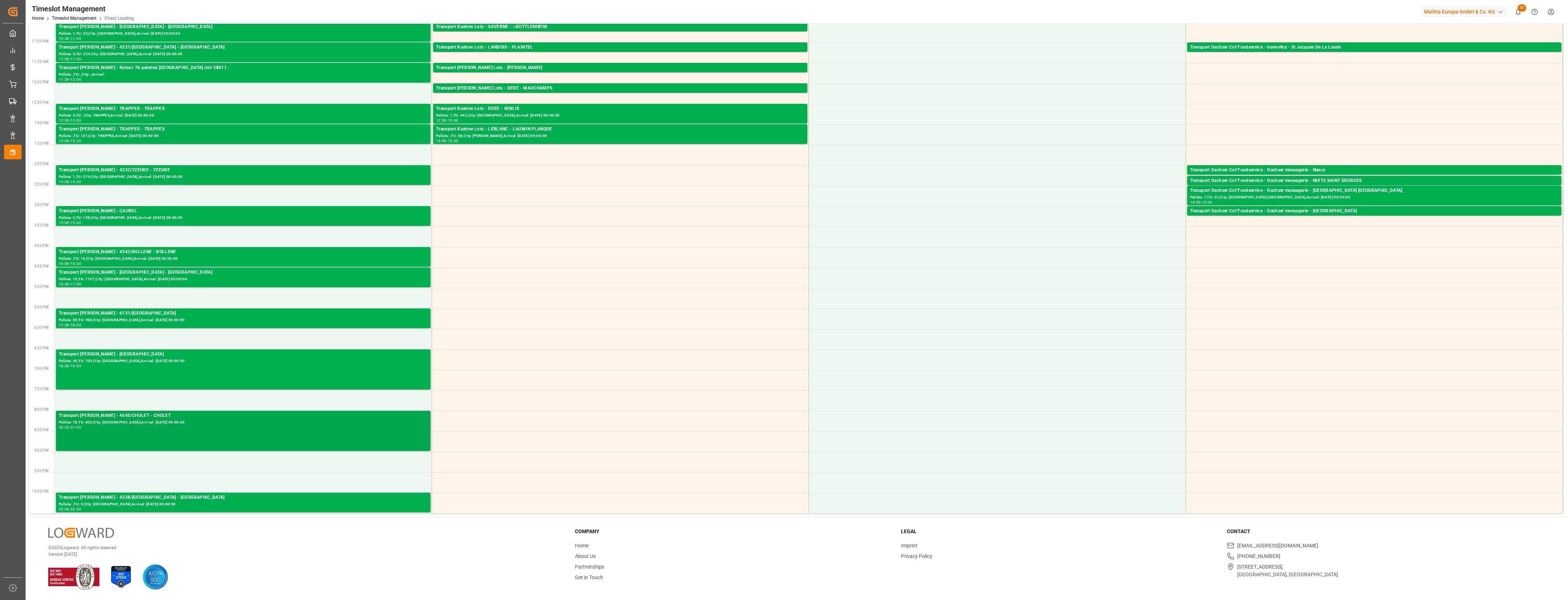
click at [329, 439] on div "Transport [PERSON_NAME] - 4545/CHOLET - CHOLET Pallets: 18,TU: 803,City: [GEOGR…" at bounding box center [243, 430] width 369 height 37
click at [286, 500] on div "Transport [PERSON_NAME] - 4338/[GEOGRAPHIC_DATA] - [GEOGRAPHIC_DATA]" at bounding box center [243, 498] width 369 height 7
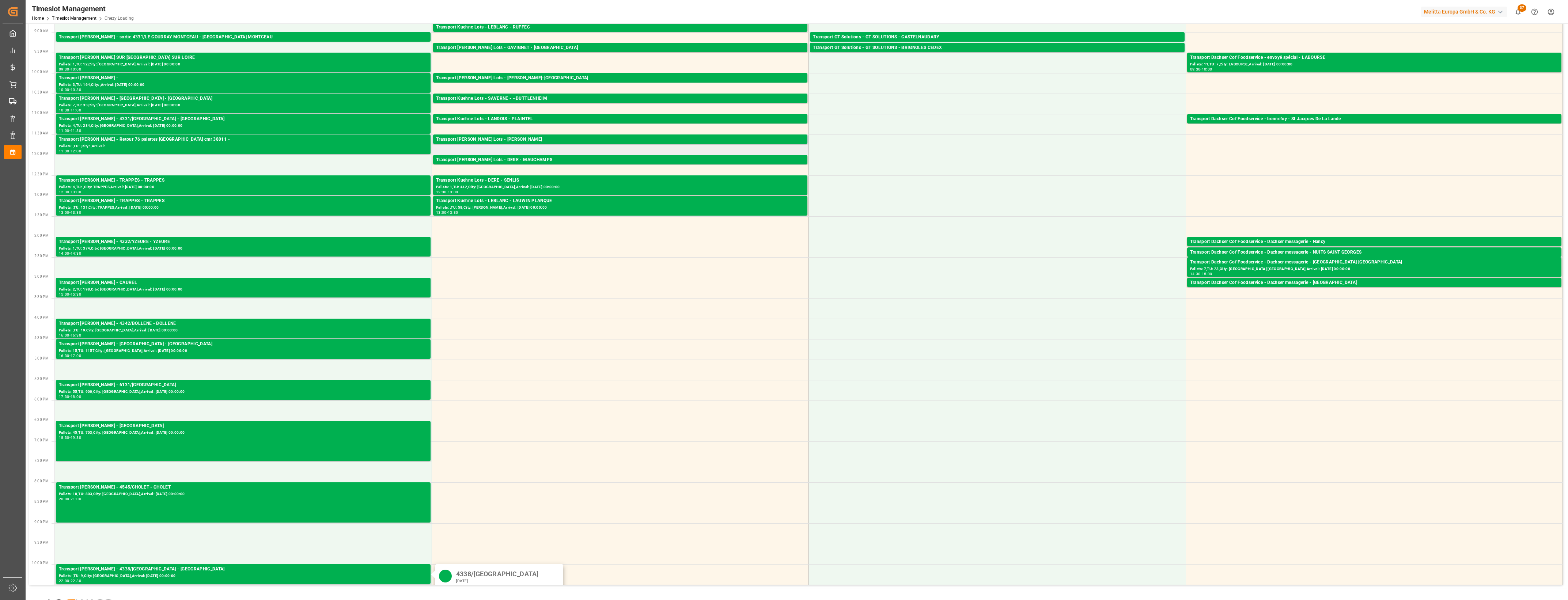
scroll to position [0, 0]
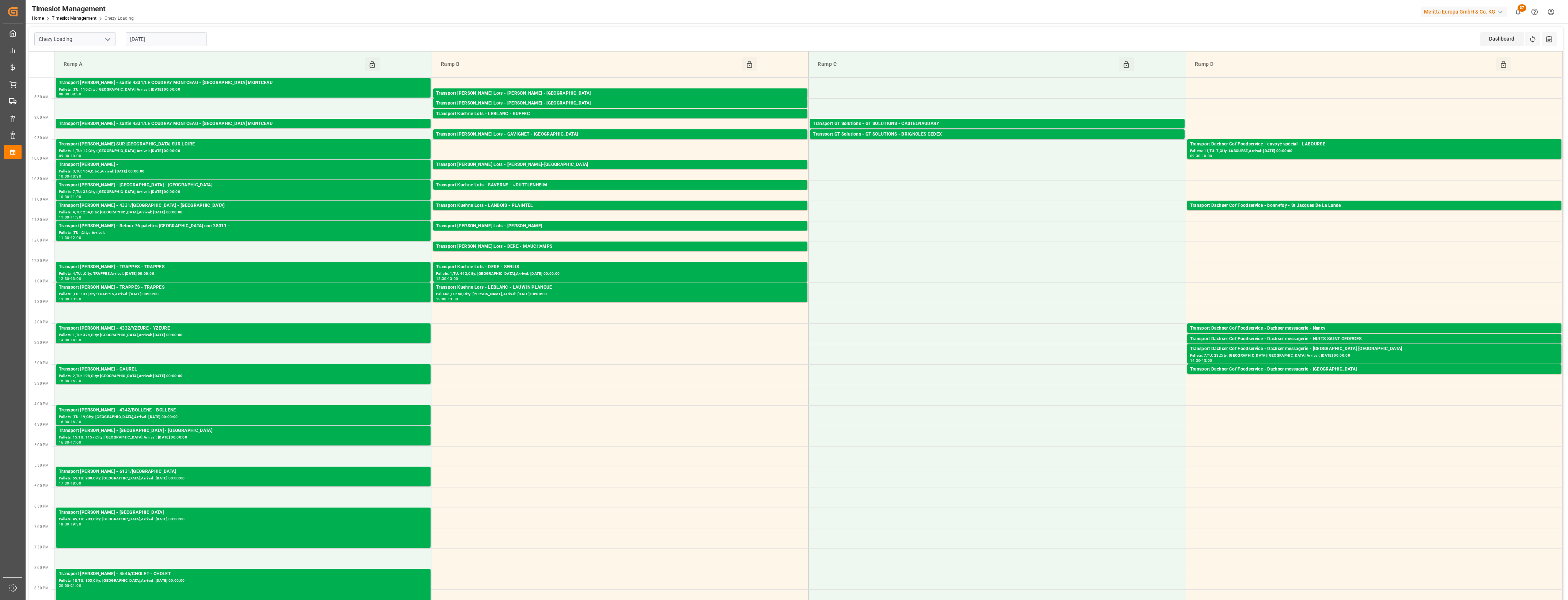
click at [556, 94] on div "Transport [PERSON_NAME] Lots - [PERSON_NAME] - [GEOGRAPHIC_DATA]" at bounding box center [620, 94] width 368 height 7
click at [562, 102] on div "Transport [PERSON_NAME] Lots - [PERSON_NAME] - [GEOGRAPHIC_DATA]" at bounding box center [620, 103] width 368 height 7
click at [563, 116] on div "Transport Kuehne Lots - LEBLANC - RUFFEC" at bounding box center [620, 114] width 368 height 7
click at [585, 166] on div "Transport [PERSON_NAME] Lots - [PERSON_NAME]-[GEOGRAPHIC_DATA]" at bounding box center [620, 165] width 368 height 7
click at [592, 183] on div "Transport Kuehne Lots - SAVERNE - ~DUTTLENHEIM" at bounding box center [620, 185] width 368 height 7
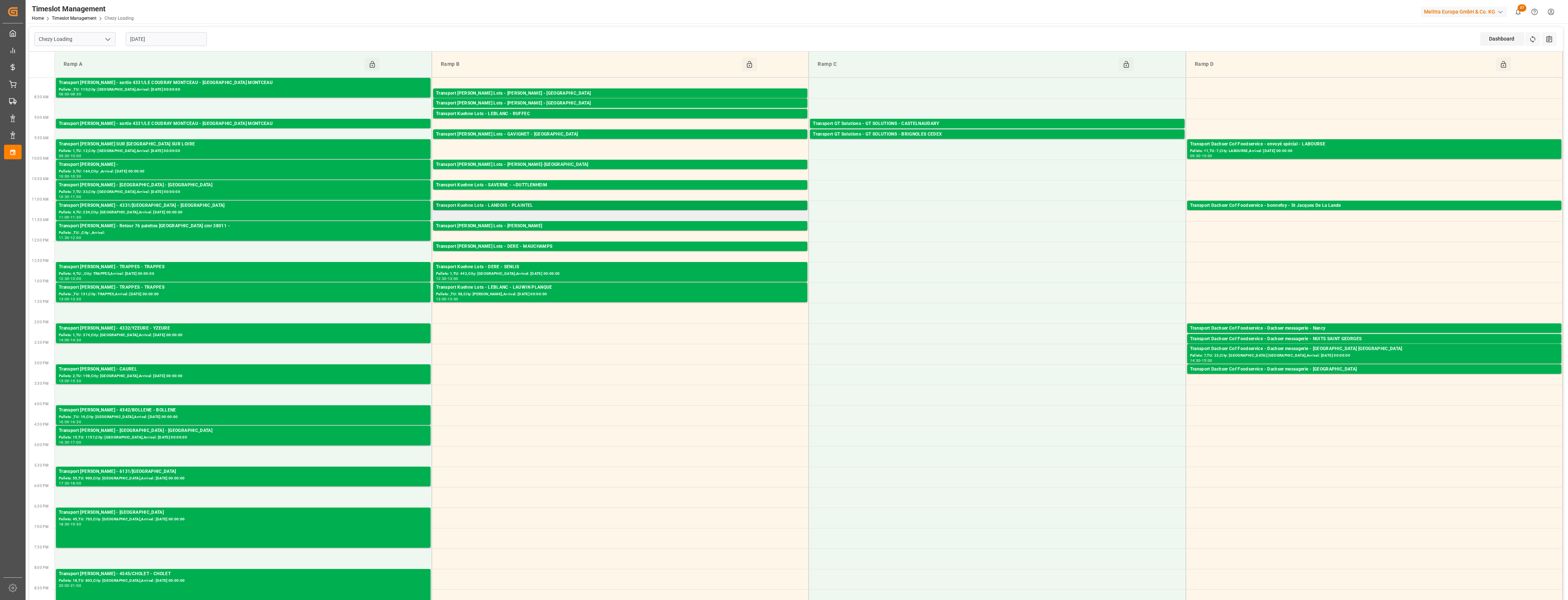
click at [604, 204] on div "Transport Kuehne Lots - LANDOIS - PLAINTEL" at bounding box center [620, 206] width 368 height 7
click at [618, 225] on div "Transport [PERSON_NAME] Lots - [PERSON_NAME]" at bounding box center [620, 226] width 368 height 7
click at [641, 245] on div "Transport [PERSON_NAME] Lots - DERE - MAUCHAMPS" at bounding box center [620, 246] width 368 height 7
drag, startPoint x: 642, startPoint y: 273, endPoint x: 658, endPoint y: 274, distance: 16.0
click at [658, 274] on div "Pallets: 1,TU: 442,City: [GEOGRAPHIC_DATA],Arrival: [DATE] 00:00:00" at bounding box center [620, 274] width 368 height 6
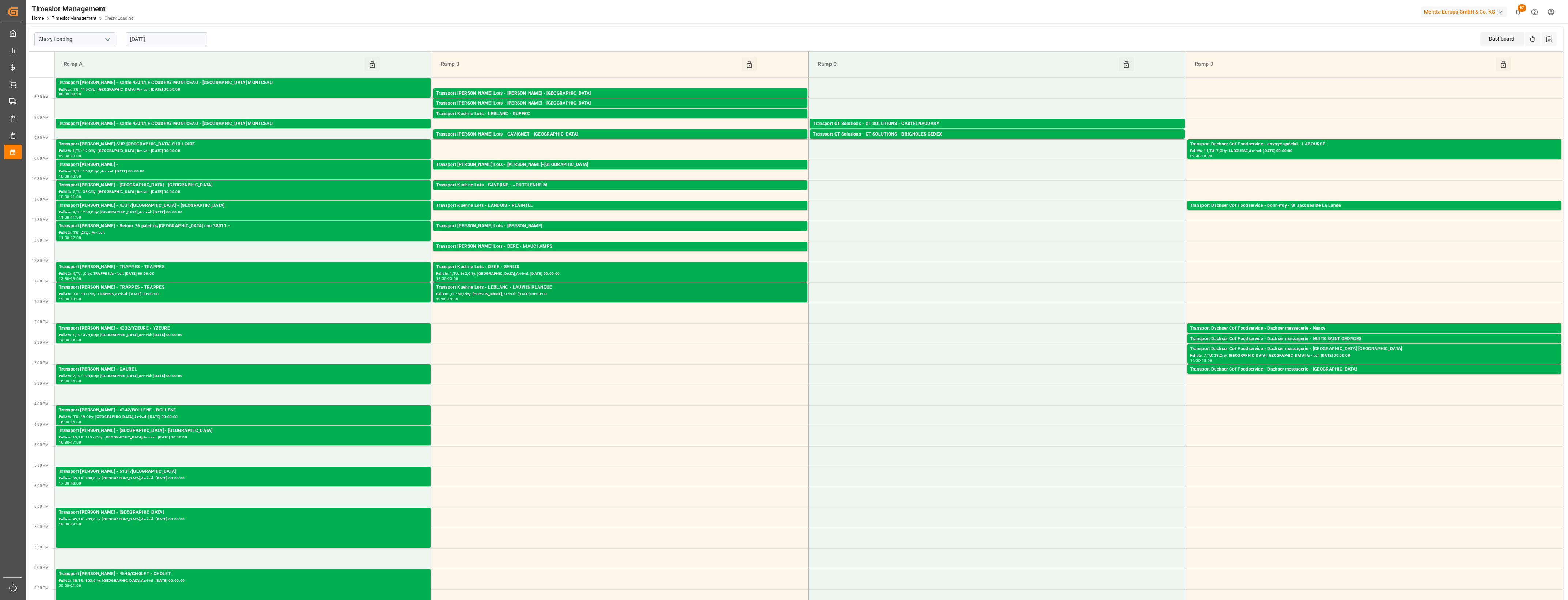
click at [710, 291] on div "Transport Kuehne Lots - LEBLANC - LAUWIN PLANQUE" at bounding box center [620, 288] width 368 height 7
click at [889, 124] on div "Transport GT Solutions - GT SOLUTIONS - CASTELNAUDARY" at bounding box center [996, 124] width 368 height 7
click at [951, 133] on div "Transport GT Solutions - GT SOLUTIONS - BRIGNOLES CEDEX" at bounding box center [996, 134] width 368 height 7
click at [1410, 152] on div "Pallets: 11,TU: 7,City: LABOURSE,Arrival: [DATE] 00:00:00" at bounding box center [1374, 151] width 368 height 6
click at [1376, 205] on div "Transport Dachser Cof Foodservice - bonnefoy - St Jacques De La Lande" at bounding box center [1374, 206] width 368 height 7
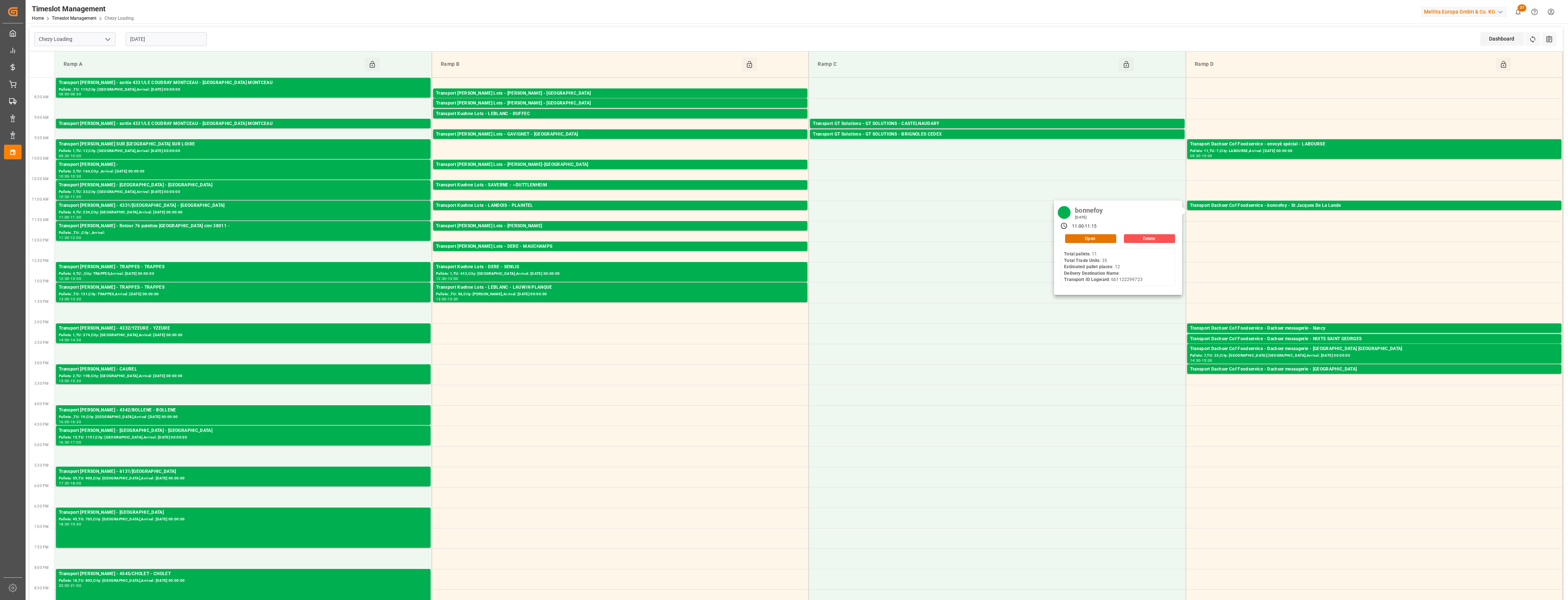
click at [178, 38] on input "[DATE]" at bounding box center [166, 39] width 81 height 14
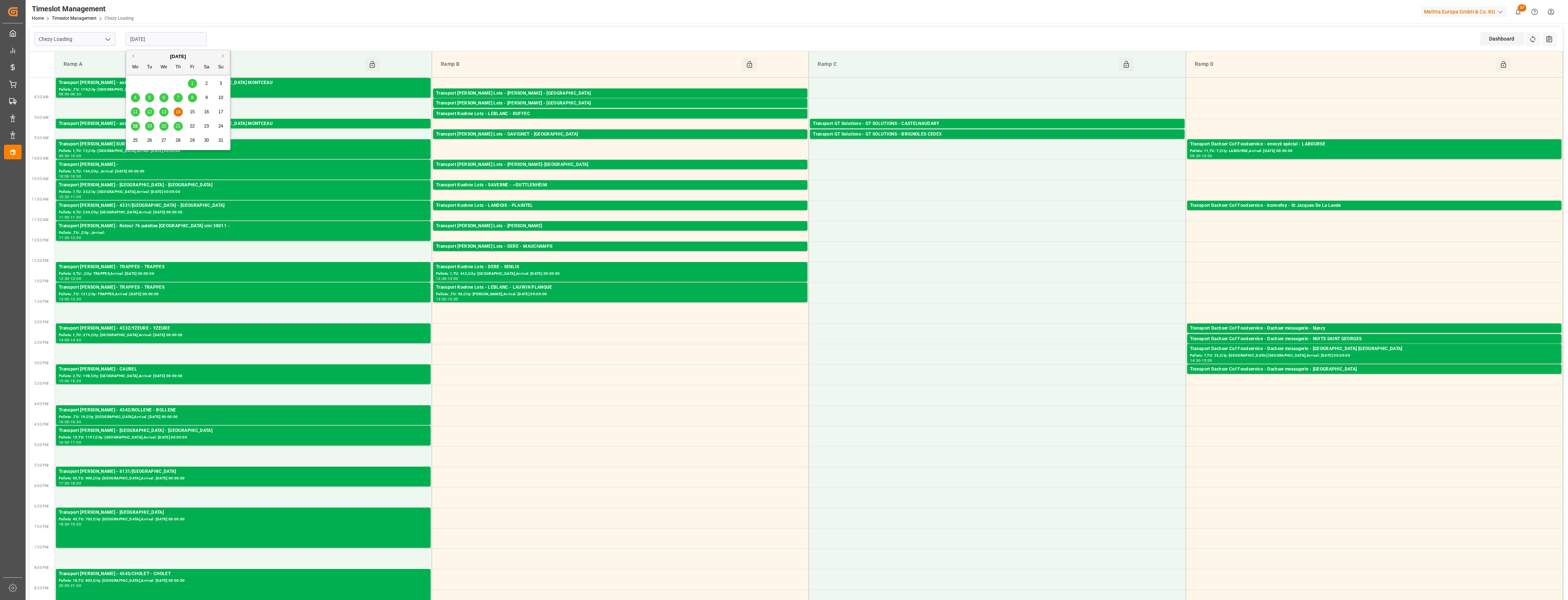
click at [133, 127] on span "18" at bounding box center [135, 126] width 5 height 5
type input "[DATE]"
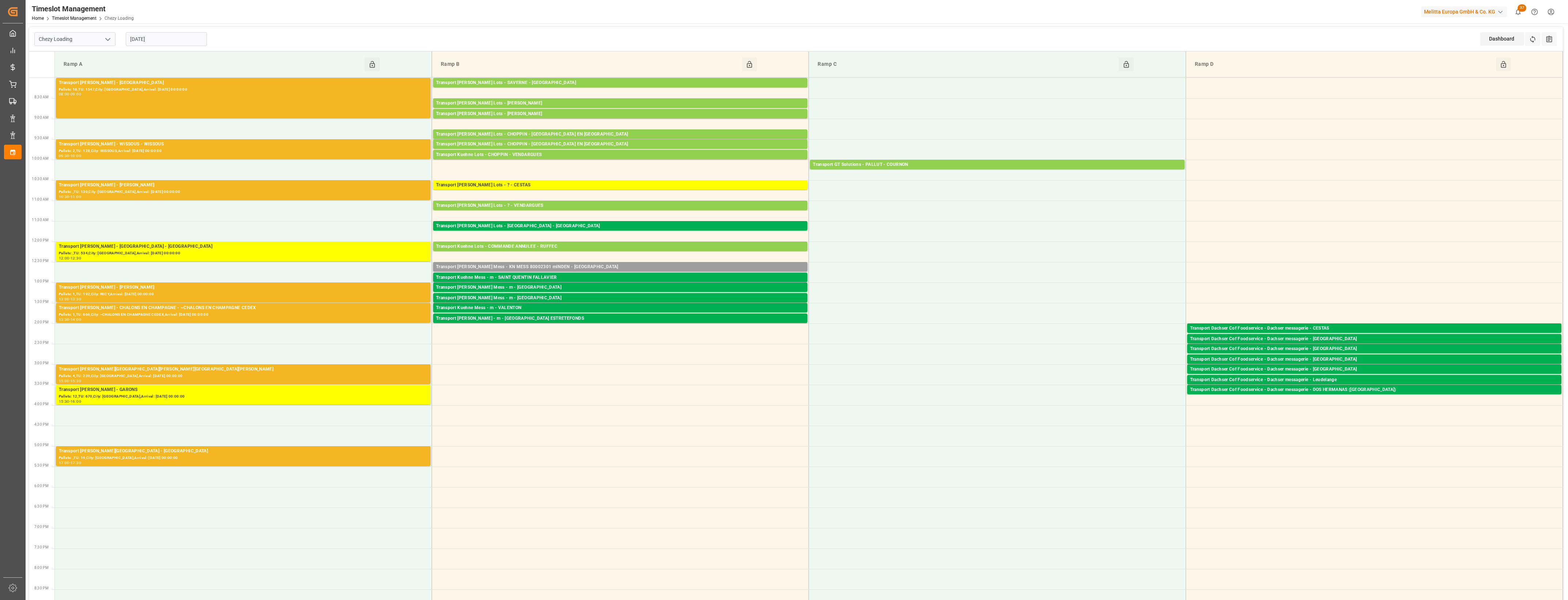
click at [568, 268] on div "Transport [PERSON_NAME] Mess - KN MESS 80002301 mINDEN - [GEOGRAPHIC_DATA]" at bounding box center [620, 267] width 368 height 7
click at [831, 298] on button "Open" at bounding box center [849, 300] width 51 height 9
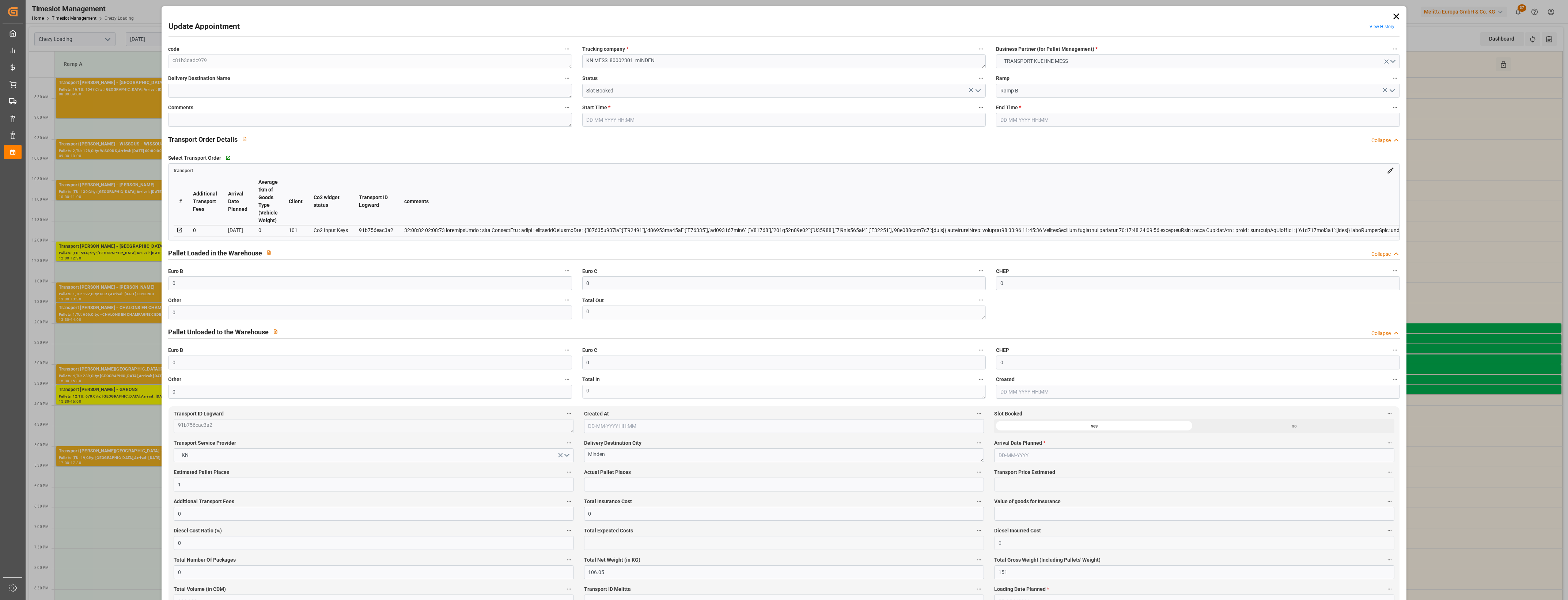
type input "0"
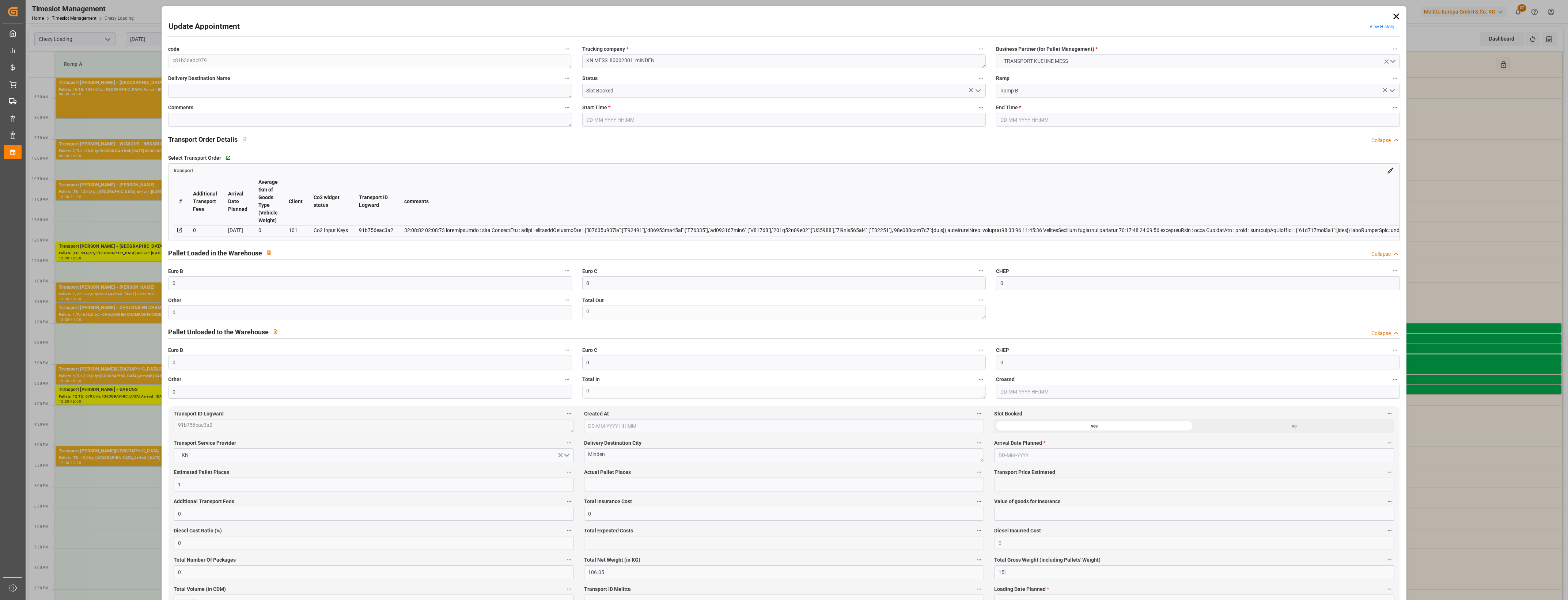
type input "0"
type input "1"
type input "0"
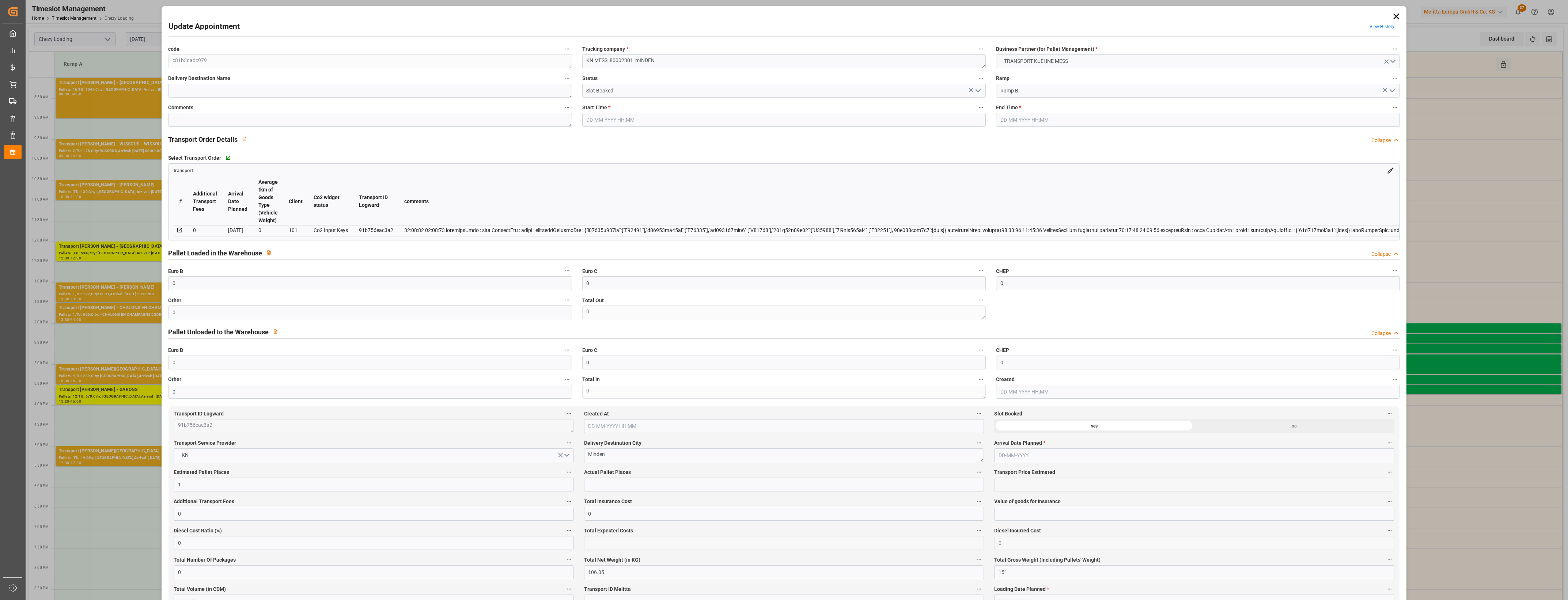
type input "0"
type input "106.05"
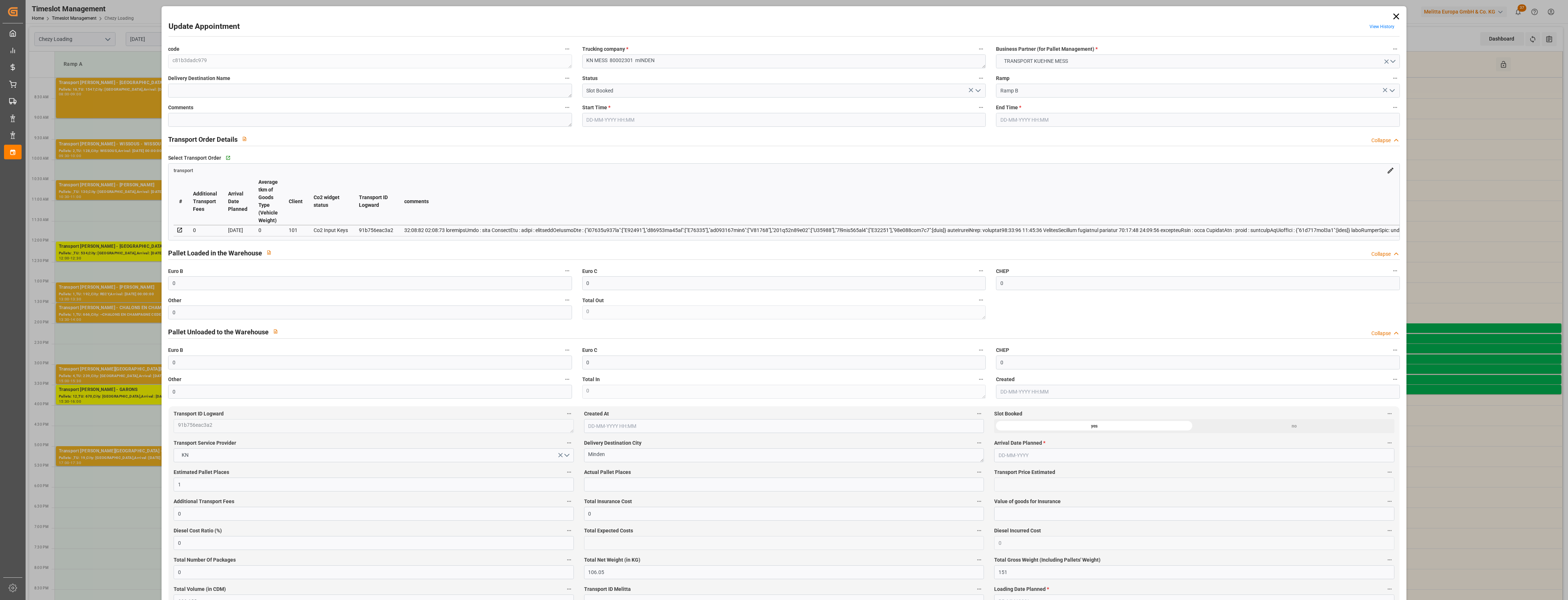
type input "151"
type input "666.138"
type input "32"
type input "1"
type input "0"
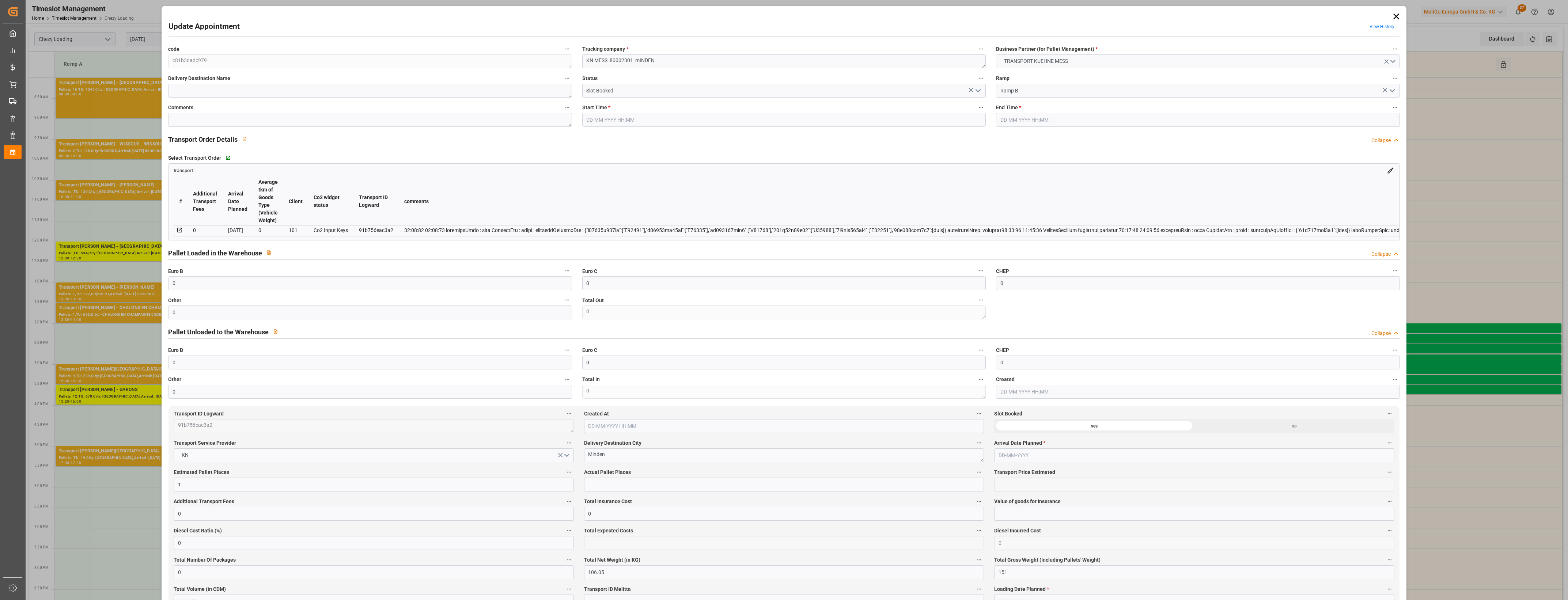
type input "1"
type input "101"
type input "126.252"
type input "0"
type input "4710.8598"
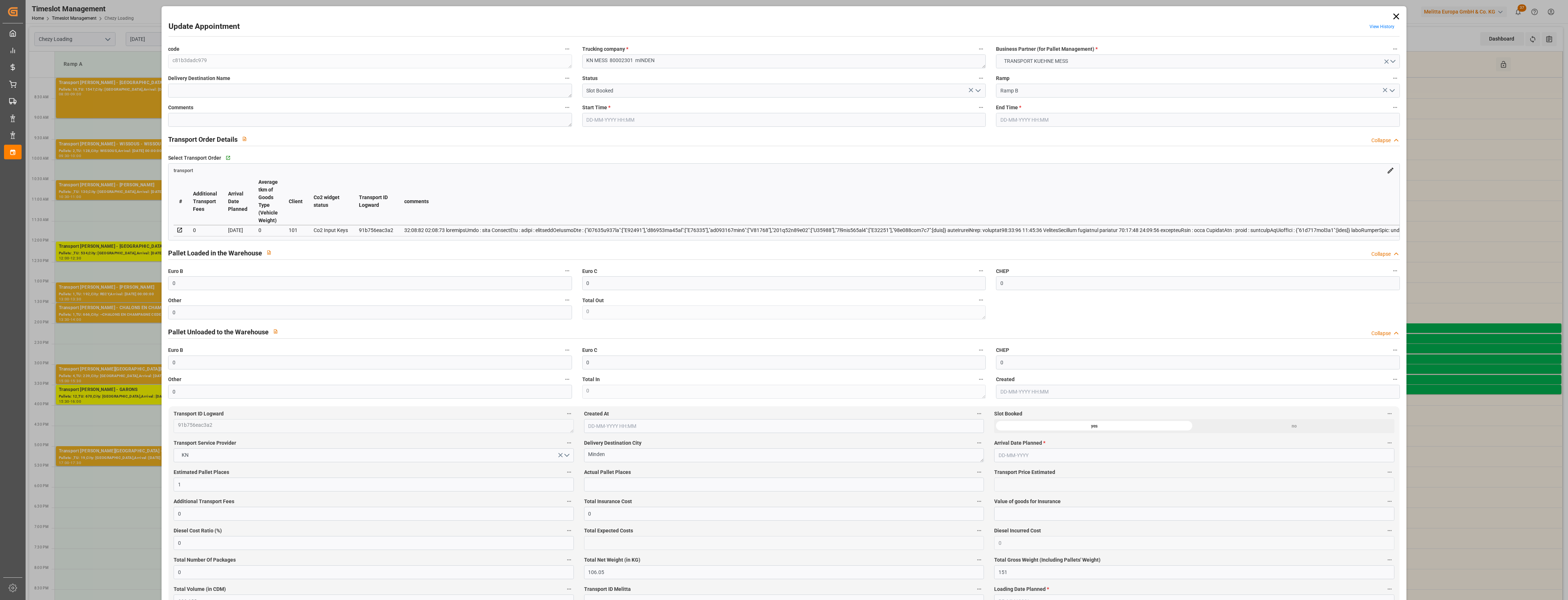
type input "0"
type input "21"
type input "35"
type input "[DATE] 12:30"
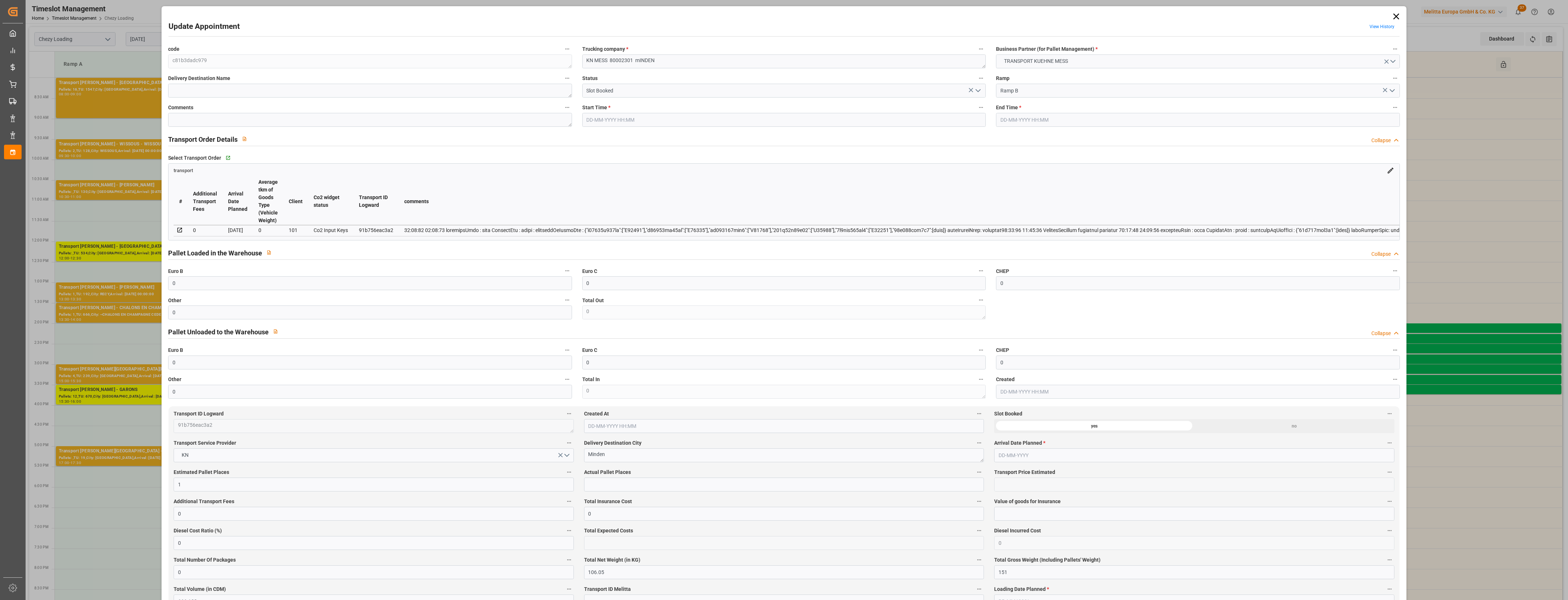
type input "[DATE] 12:45"
type input "[DATE] 14:56"
type input "[DATE] 12:22"
type input "[DATE]"
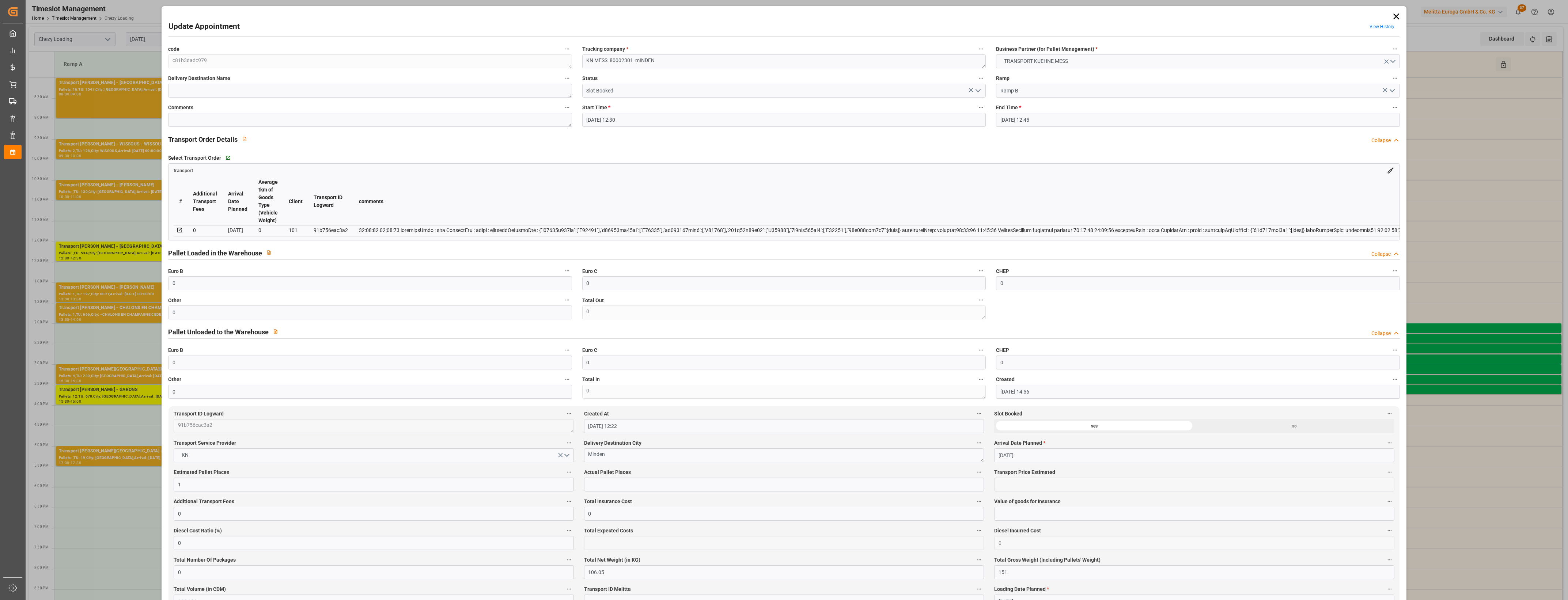
click at [979, 90] on icon "open menu" at bounding box center [978, 91] width 9 height 9
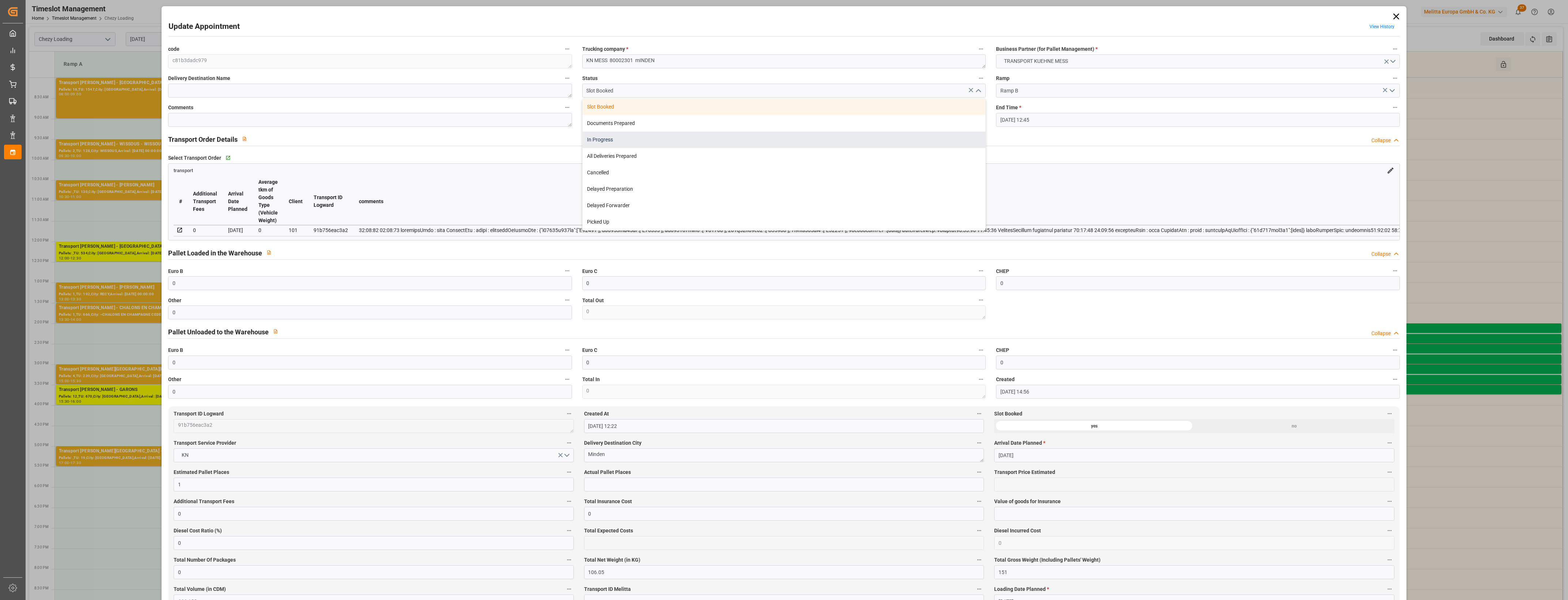
click at [630, 139] on div "In Progress" at bounding box center [784, 139] width 403 height 16
type input "In Progress"
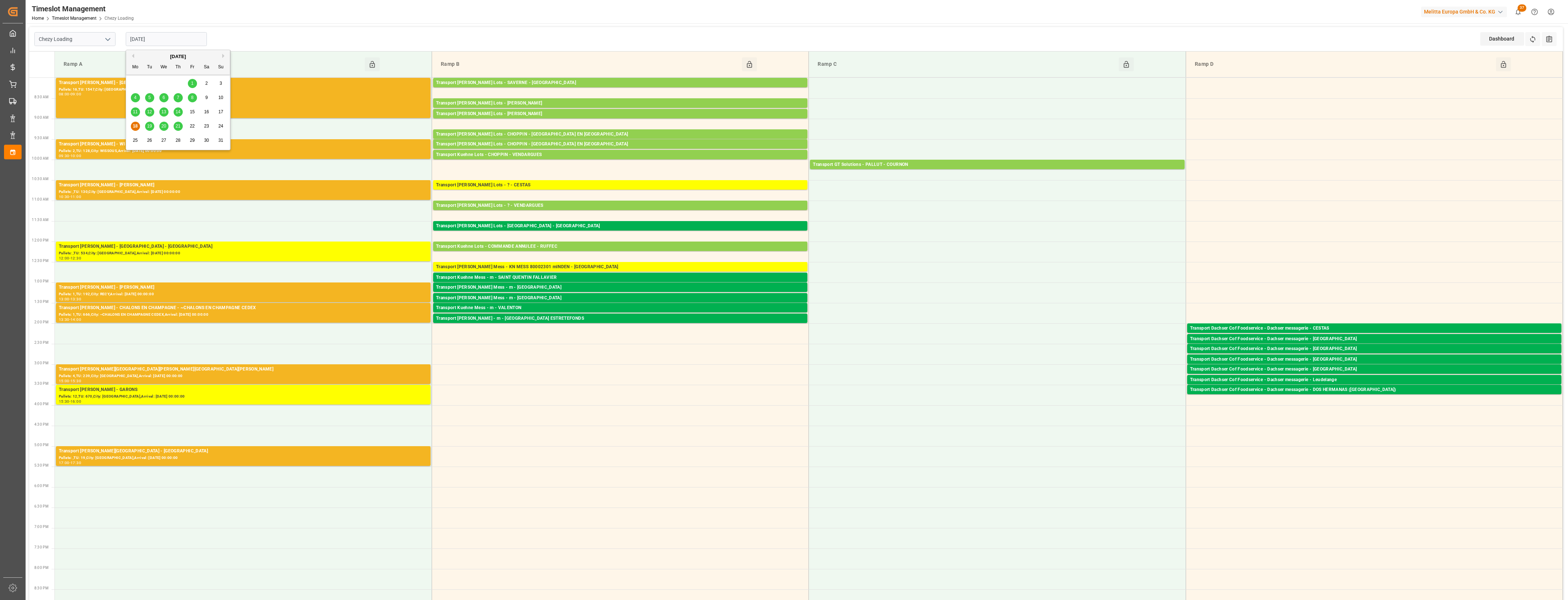
click at [173, 36] on input "[DATE]" at bounding box center [166, 39] width 81 height 14
click at [150, 128] on div "19" at bounding box center [149, 127] width 9 height 9
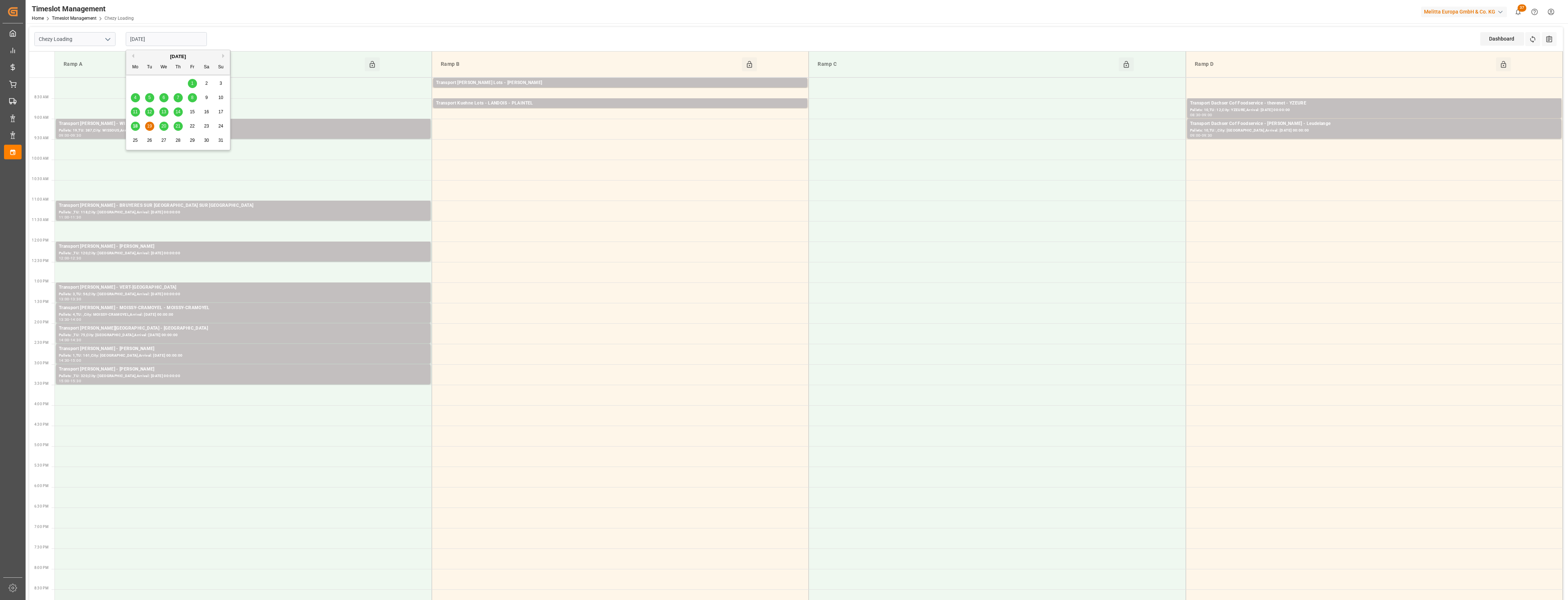
click at [167, 43] on input "[DATE]" at bounding box center [166, 39] width 81 height 14
click at [166, 127] on span "20" at bounding box center [164, 126] width 5 height 5
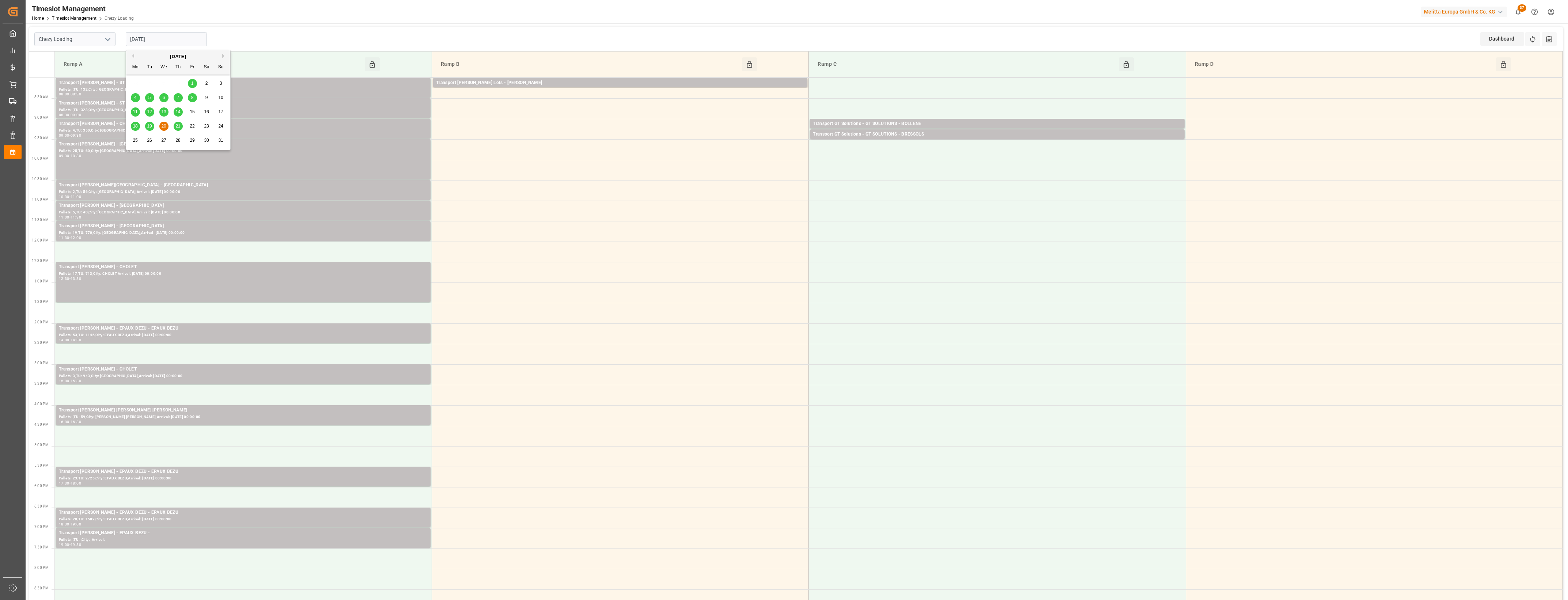
click at [161, 41] on input "[DATE]" at bounding box center [166, 39] width 81 height 14
click at [179, 125] on span "21" at bounding box center [178, 126] width 5 height 5
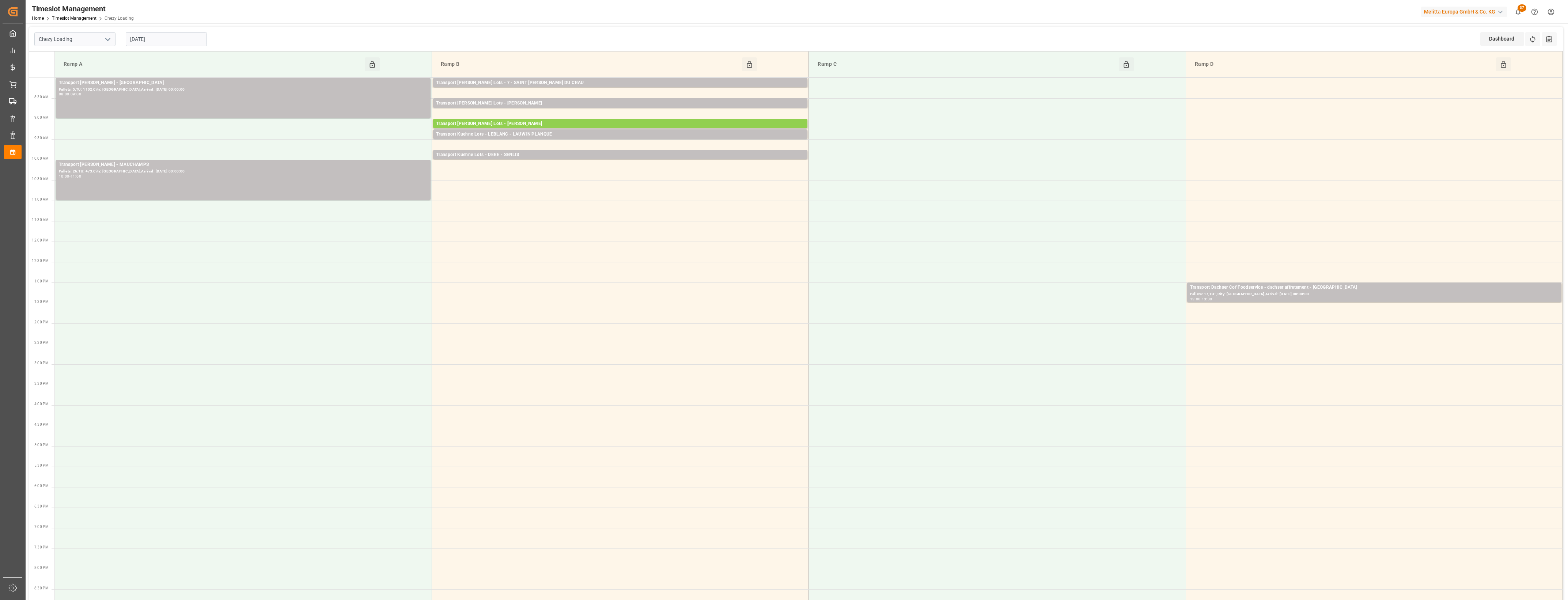
click at [164, 33] on input "[DATE]" at bounding box center [166, 39] width 81 height 14
click at [151, 127] on span "19" at bounding box center [149, 126] width 5 height 5
type input "[DATE]"
